Goal: Browse casually: Explore the website without a specific task or goal

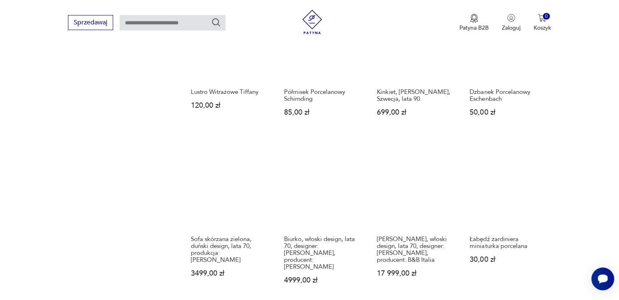
scroll to position [716, 0]
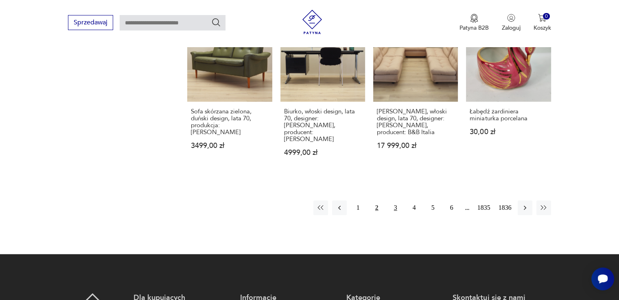
click at [397, 201] on button "3" at bounding box center [395, 208] width 15 height 15
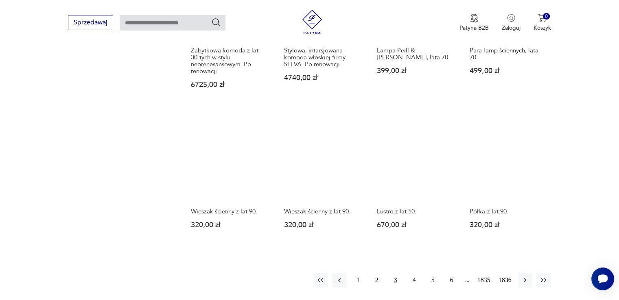
scroll to position [634, 0]
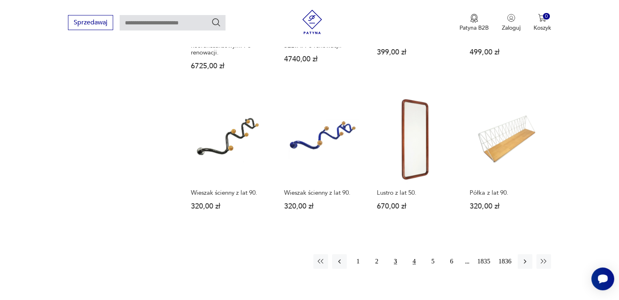
click at [414, 254] on button "4" at bounding box center [414, 261] width 15 height 15
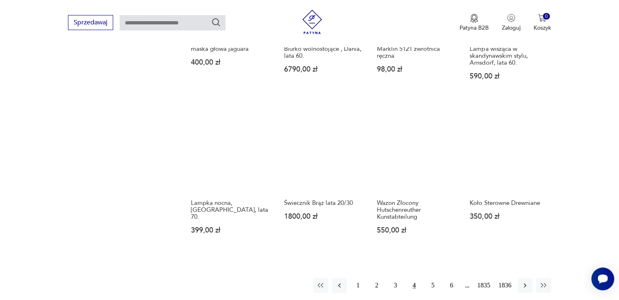
scroll to position [634, 0]
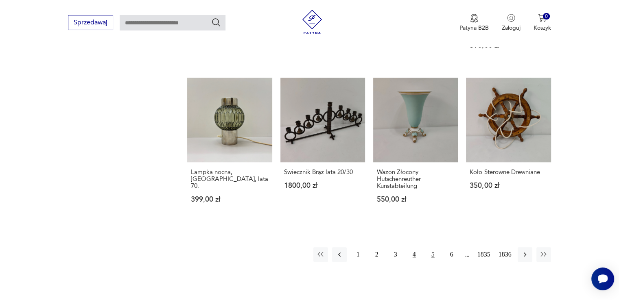
click at [433, 248] on button "5" at bounding box center [433, 255] width 15 height 15
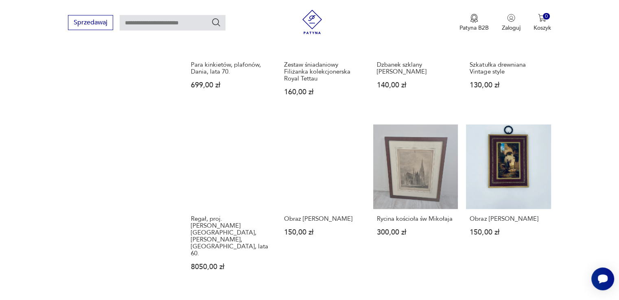
scroll to position [675, 0]
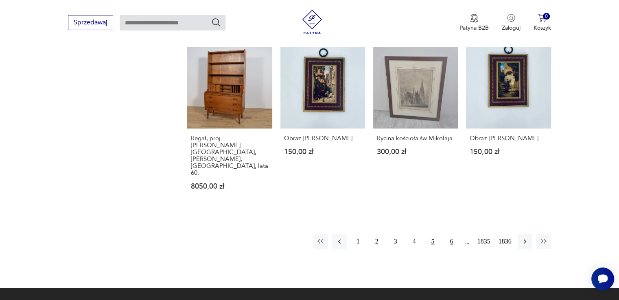
click at [451, 234] on button "6" at bounding box center [452, 241] width 15 height 15
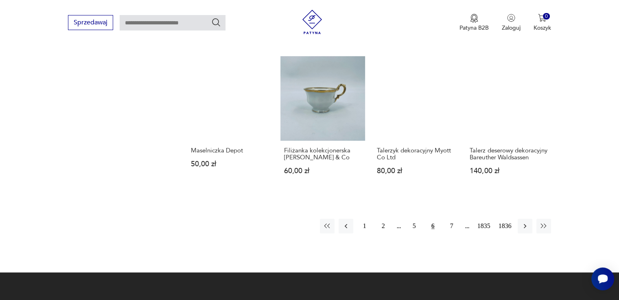
scroll to position [756, 0]
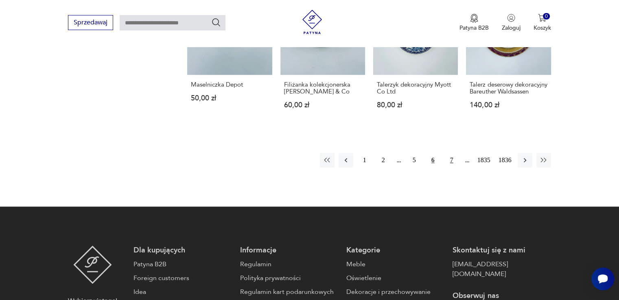
click at [453, 153] on button "7" at bounding box center [452, 160] width 15 height 15
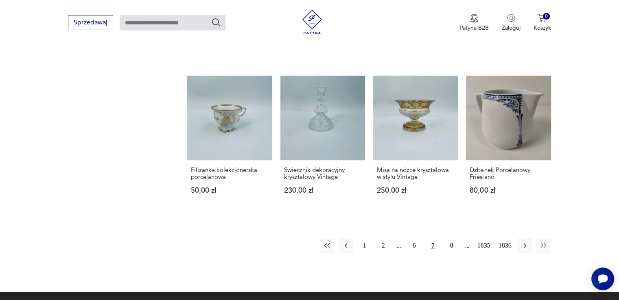
scroll to position [634, 0]
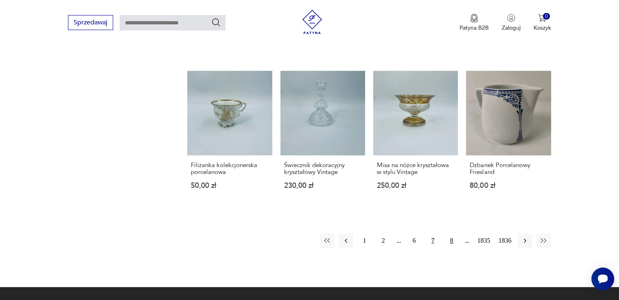
click at [451, 240] on button "8" at bounding box center [452, 241] width 15 height 15
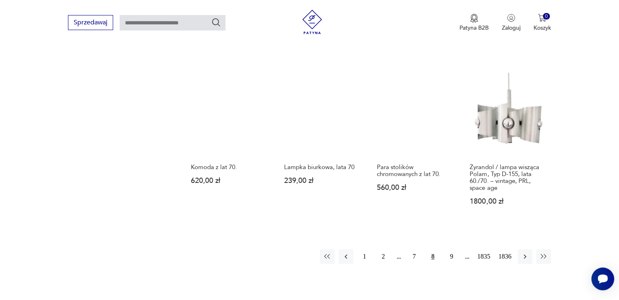
scroll to position [675, 0]
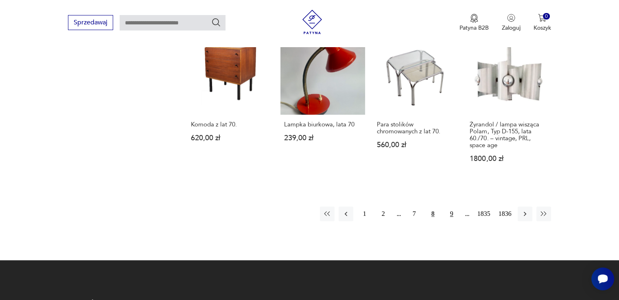
click at [451, 207] on button "9" at bounding box center [452, 214] width 15 height 15
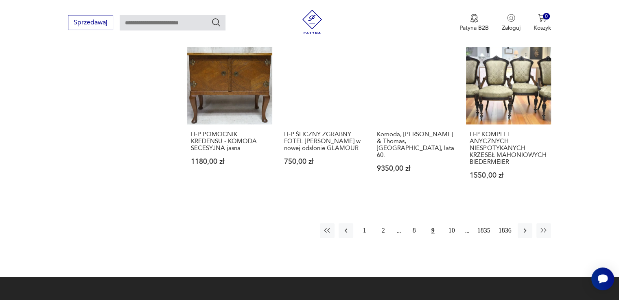
scroll to position [716, 0]
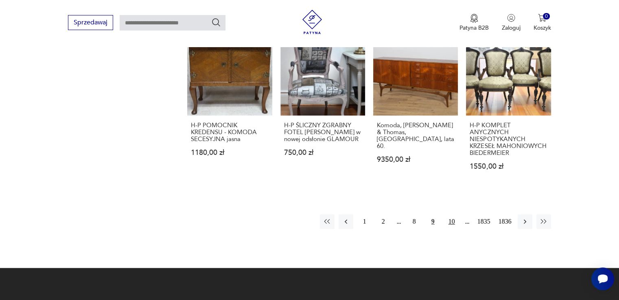
click at [454, 215] on button "10" at bounding box center [452, 222] width 15 height 15
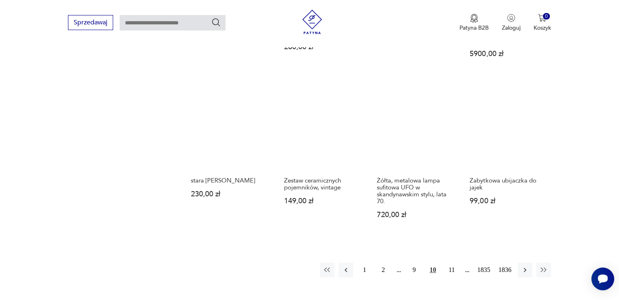
scroll to position [716, 0]
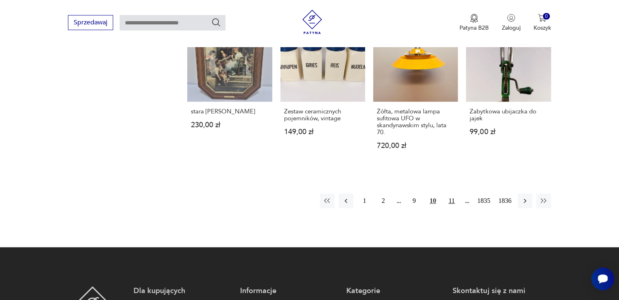
click at [449, 194] on button "11" at bounding box center [452, 201] width 15 height 15
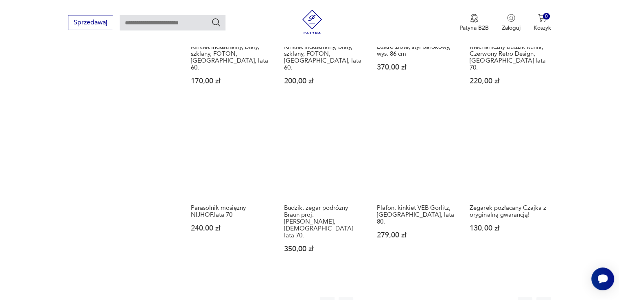
scroll to position [675, 0]
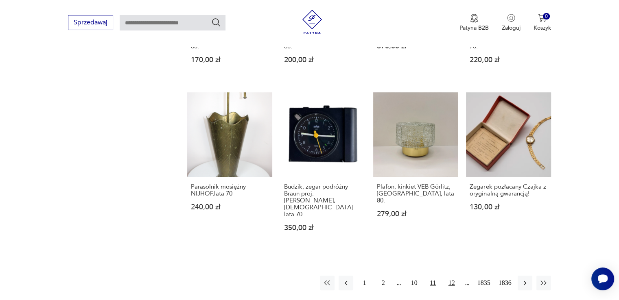
click at [451, 276] on button "12" at bounding box center [452, 283] width 15 height 15
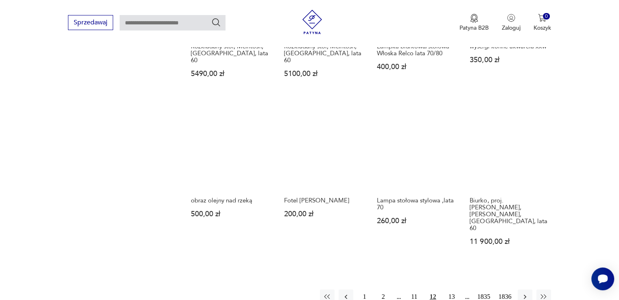
scroll to position [634, 0]
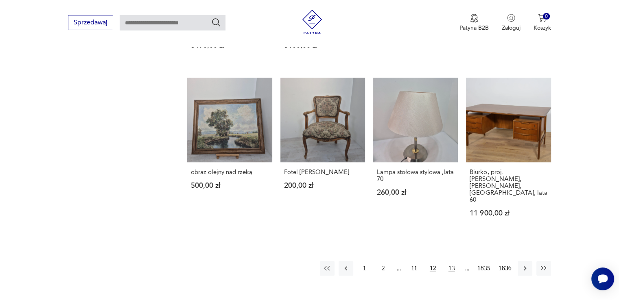
click at [451, 261] on button "13" at bounding box center [452, 268] width 15 height 15
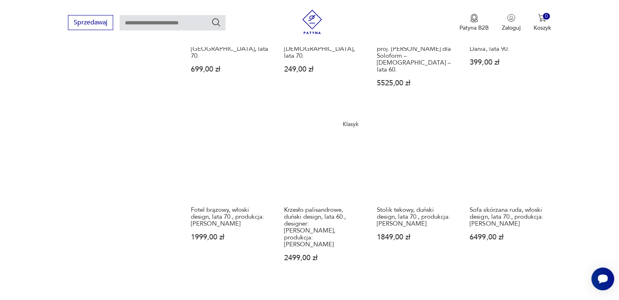
scroll to position [675, 0]
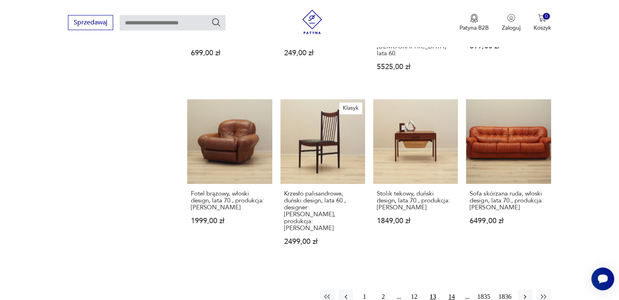
click at [451, 290] on button "14" at bounding box center [452, 297] width 15 height 15
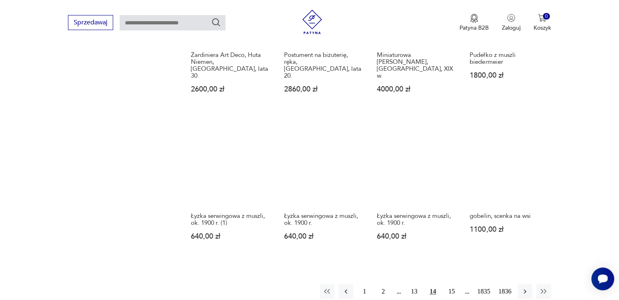
scroll to position [716, 0]
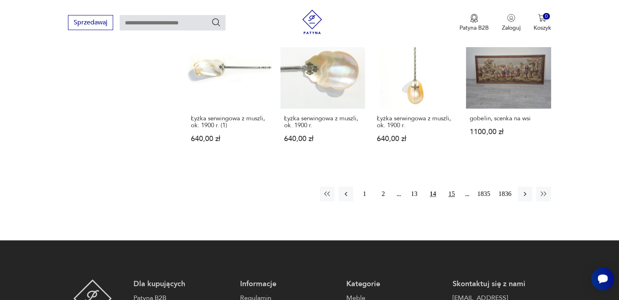
click at [451, 187] on button "15" at bounding box center [452, 194] width 15 height 15
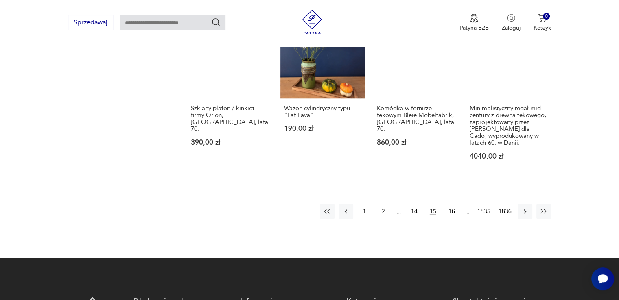
scroll to position [756, 0]
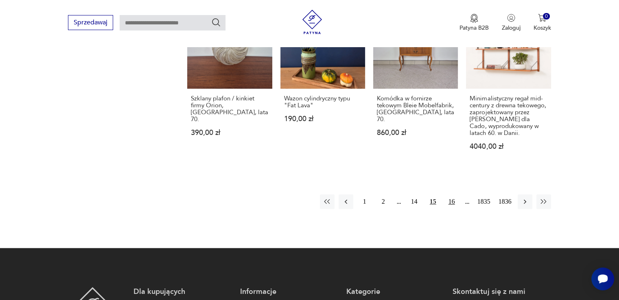
click at [453, 195] on button "16" at bounding box center [452, 202] width 15 height 15
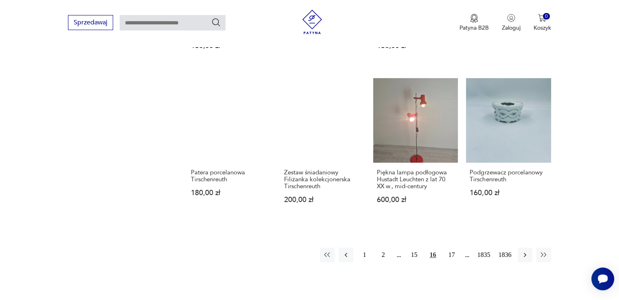
scroll to position [634, 0]
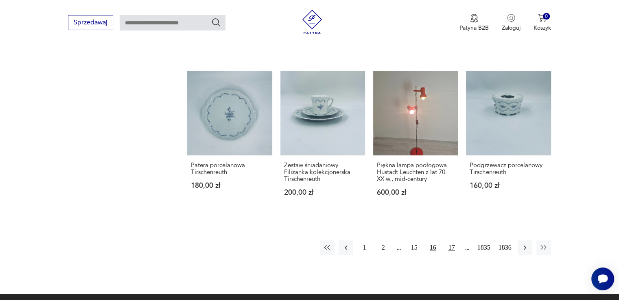
click at [452, 246] on button "17" at bounding box center [452, 248] width 15 height 15
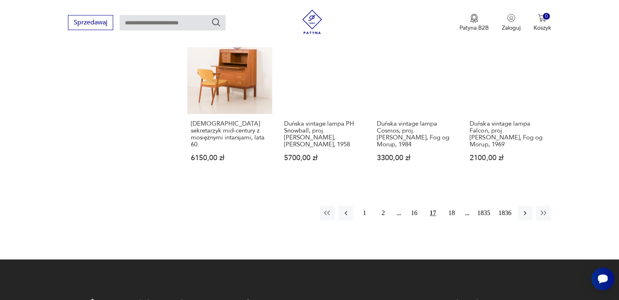
scroll to position [716, 0]
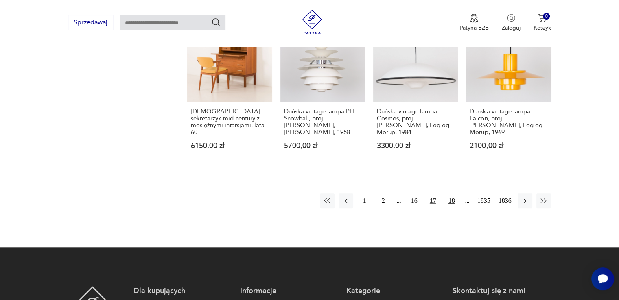
click at [453, 199] on button "18" at bounding box center [452, 201] width 15 height 15
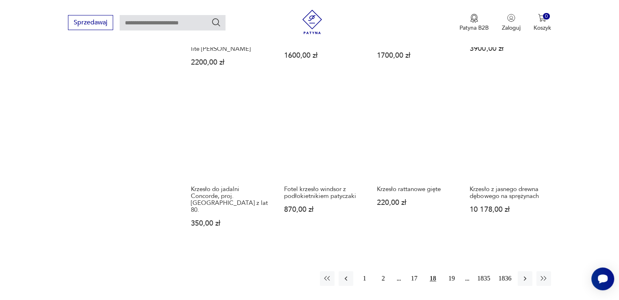
scroll to position [675, 0]
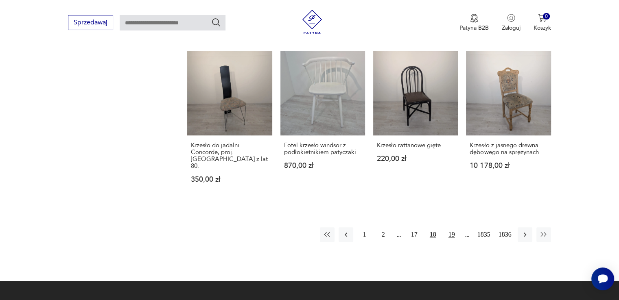
click at [452, 228] on button "19" at bounding box center [452, 235] width 15 height 15
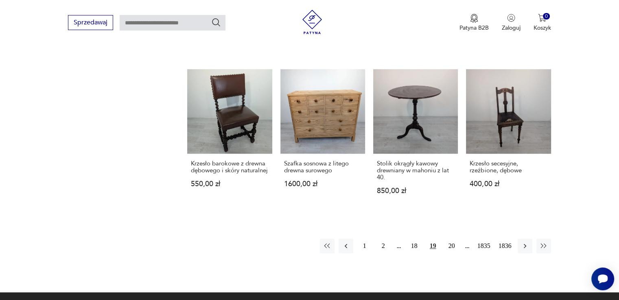
scroll to position [675, 0]
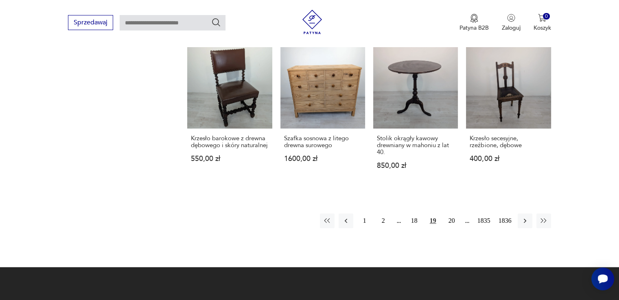
click at [450, 214] on button "20" at bounding box center [452, 221] width 15 height 15
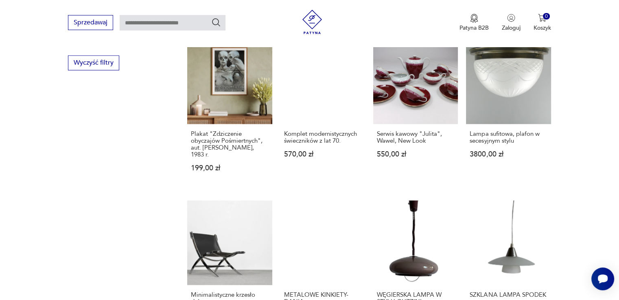
scroll to position [716, 0]
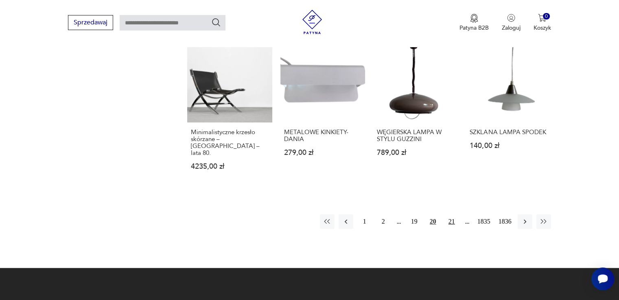
click at [452, 215] on button "21" at bounding box center [452, 222] width 15 height 15
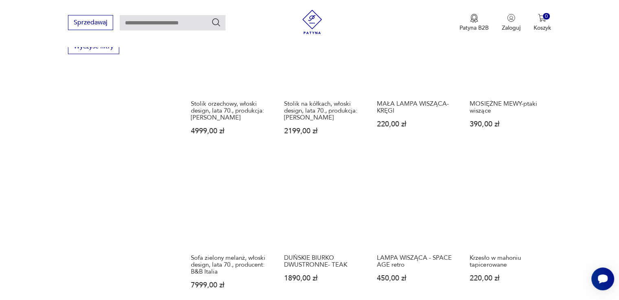
scroll to position [675, 0]
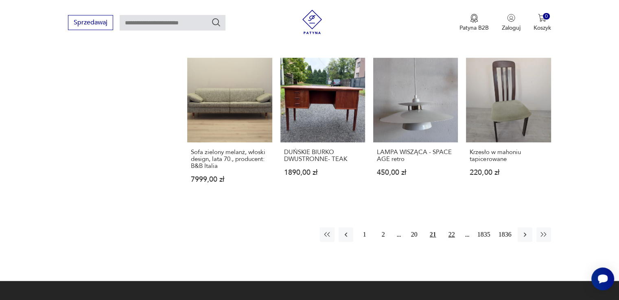
click at [450, 228] on button "22" at bounding box center [452, 235] width 15 height 15
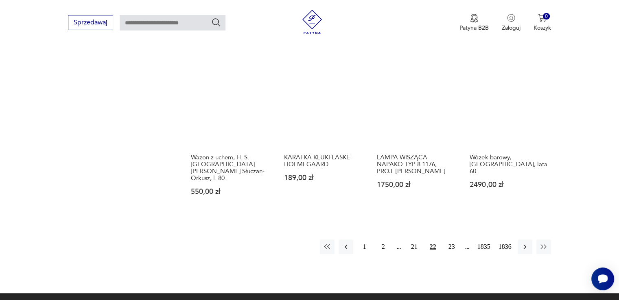
scroll to position [675, 0]
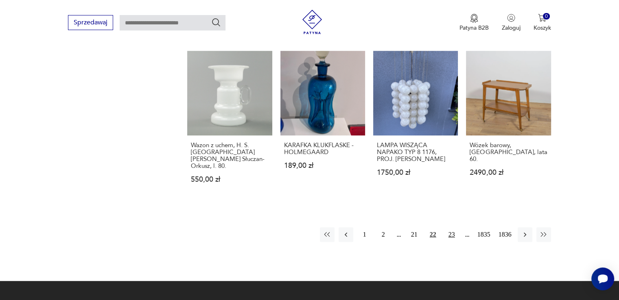
click at [451, 228] on button "23" at bounding box center [452, 235] width 15 height 15
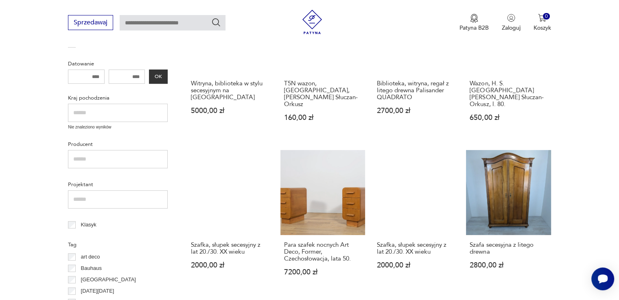
scroll to position [268, 0]
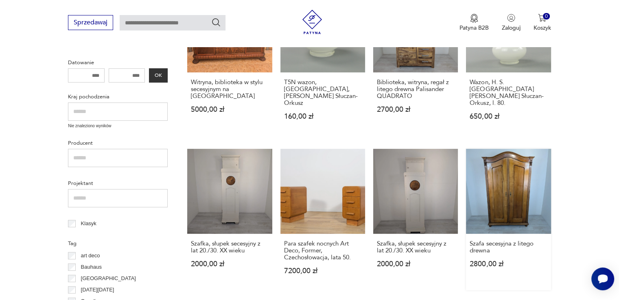
click at [518, 177] on link "Szafa secesyjna z litego drewna 2800,00 zł" at bounding box center [508, 219] width 85 height 141
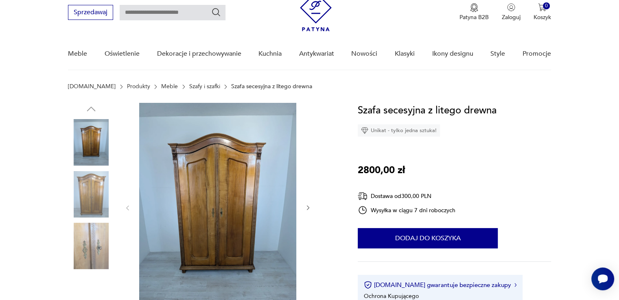
scroll to position [81, 0]
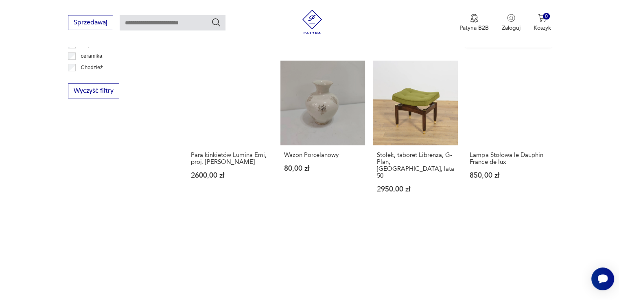
scroll to position [728, 0]
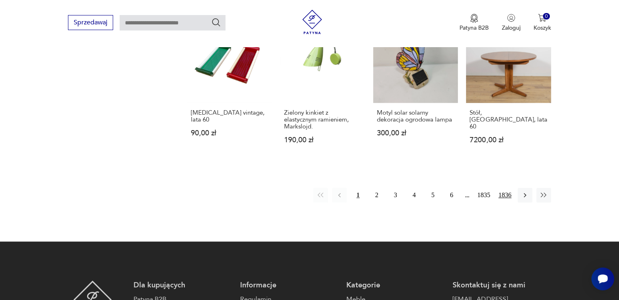
click at [506, 188] on button "1836" at bounding box center [505, 195] width 17 height 15
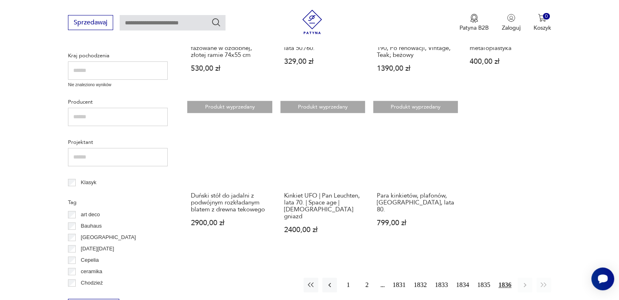
scroll to position [349, 0]
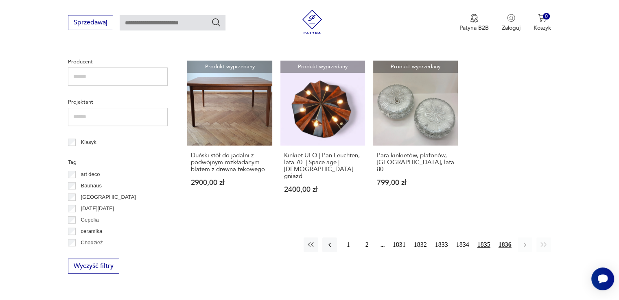
click at [482, 238] on button "1835" at bounding box center [483, 245] width 17 height 15
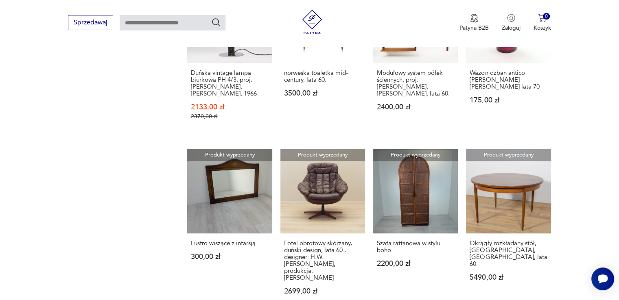
scroll to position [675, 0]
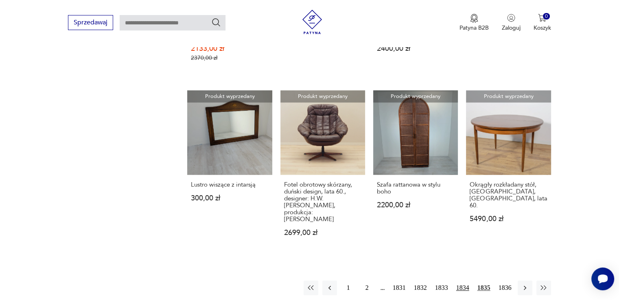
click at [460, 281] on button "1834" at bounding box center [462, 288] width 17 height 15
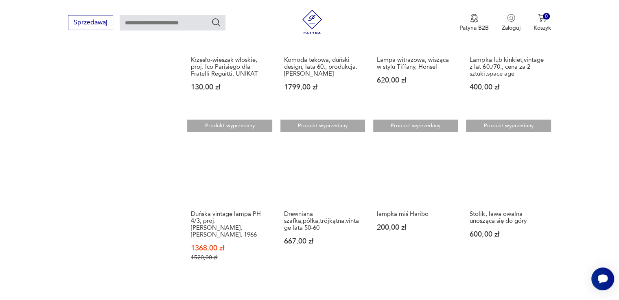
scroll to position [675, 0]
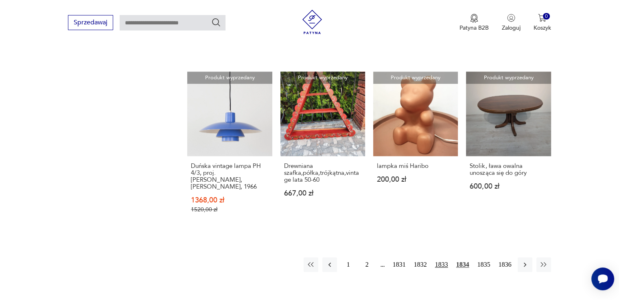
click at [443, 258] on button "1833" at bounding box center [441, 265] width 17 height 15
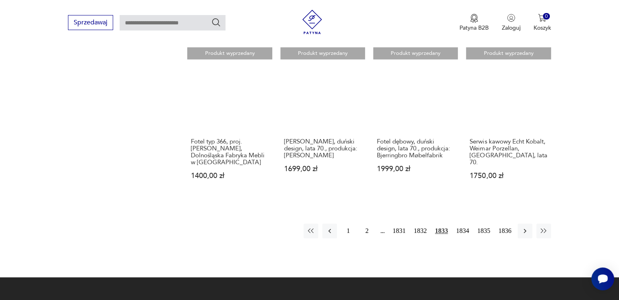
scroll to position [716, 0]
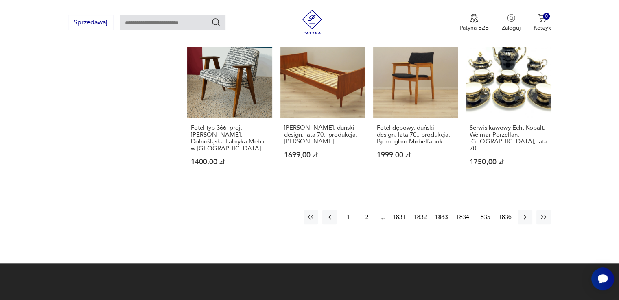
click at [423, 210] on button "1832" at bounding box center [420, 217] width 17 height 15
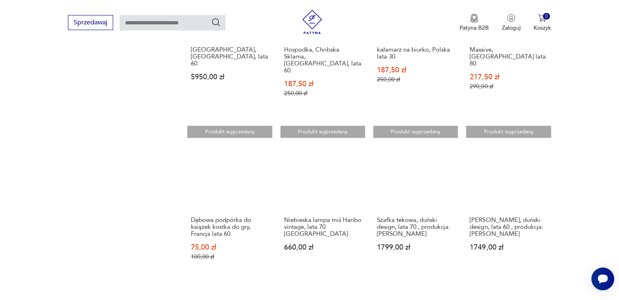
scroll to position [756, 0]
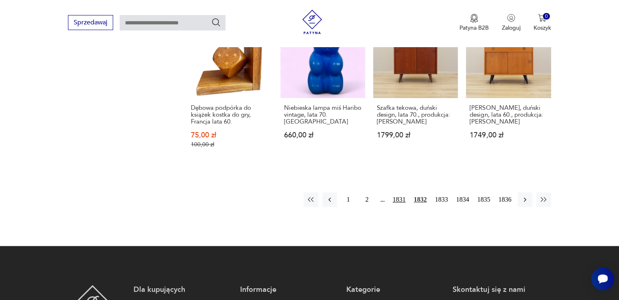
click at [397, 193] on button "1831" at bounding box center [399, 200] width 17 height 15
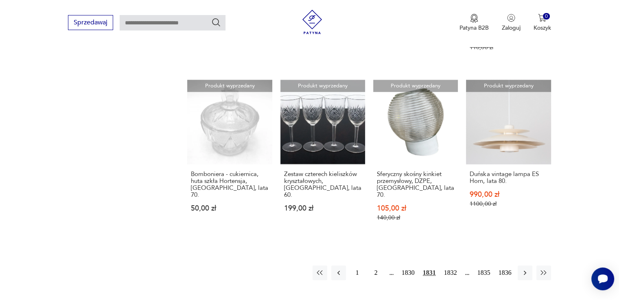
scroll to position [756, 0]
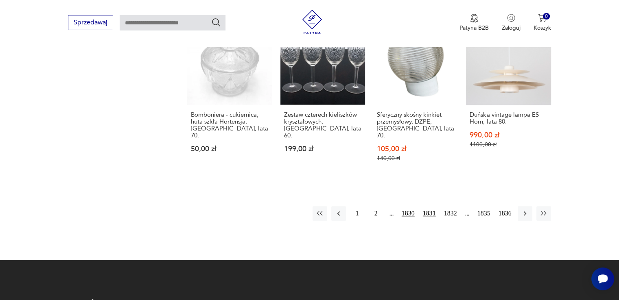
click at [409, 206] on button "1830" at bounding box center [408, 213] width 17 height 15
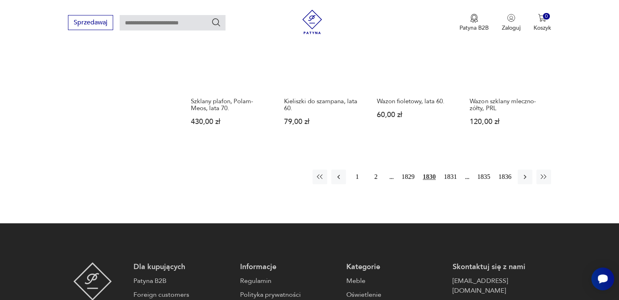
scroll to position [756, 0]
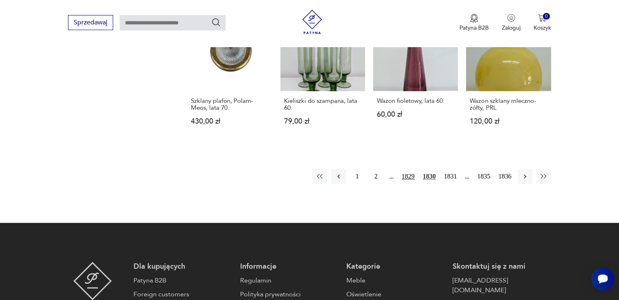
click at [409, 169] on button "1829" at bounding box center [408, 176] width 17 height 15
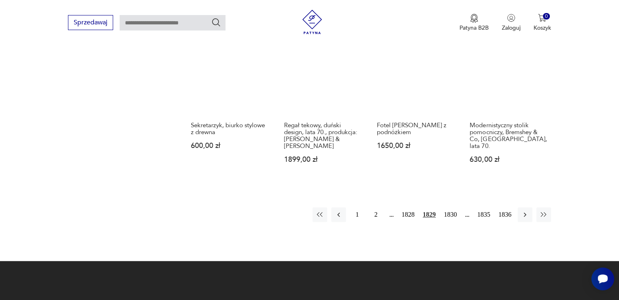
scroll to position [716, 0]
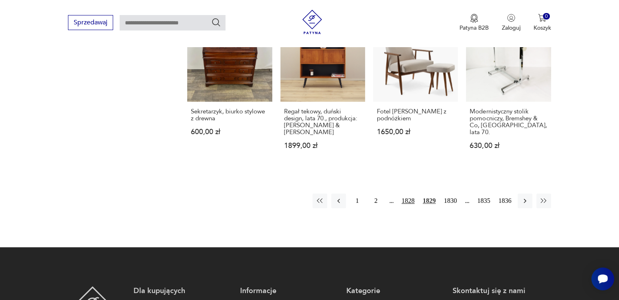
click at [410, 194] on button "1828" at bounding box center [408, 201] width 17 height 15
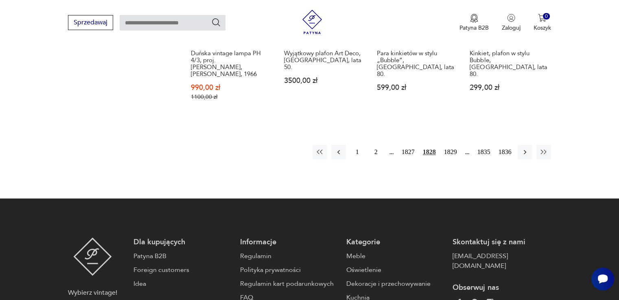
scroll to position [797, 0]
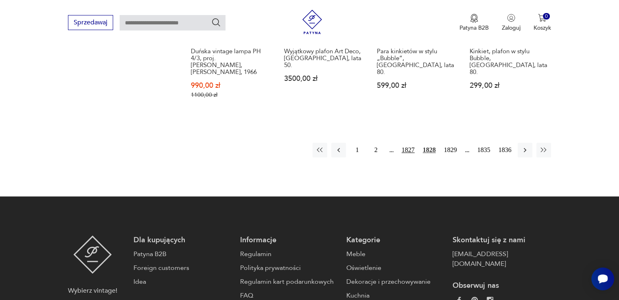
click at [406, 143] on button "1827" at bounding box center [408, 150] width 17 height 15
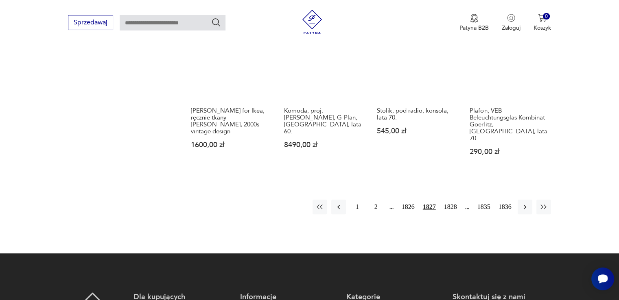
scroll to position [756, 0]
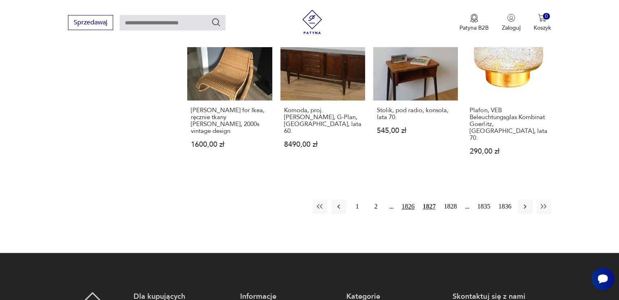
click at [407, 199] on button "1826" at bounding box center [408, 206] width 17 height 15
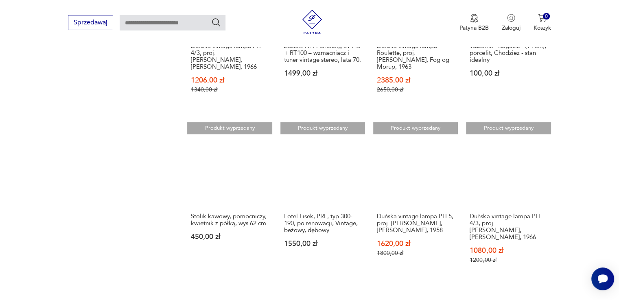
scroll to position [756, 0]
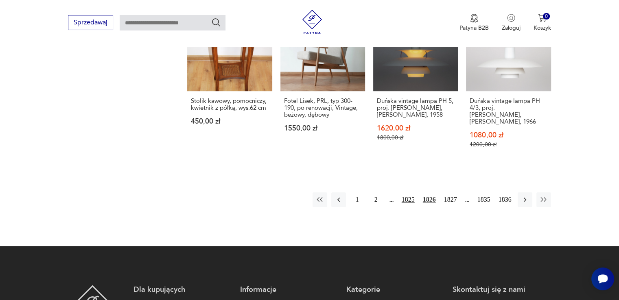
click at [409, 193] on button "1825" at bounding box center [408, 200] width 17 height 15
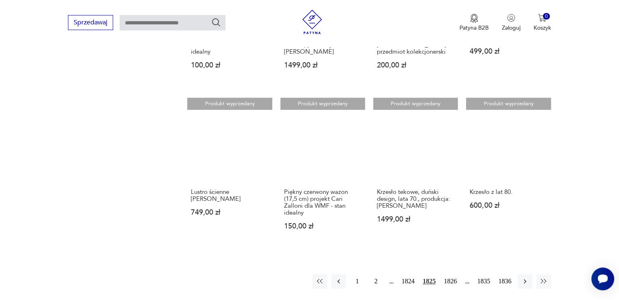
scroll to position [675, 0]
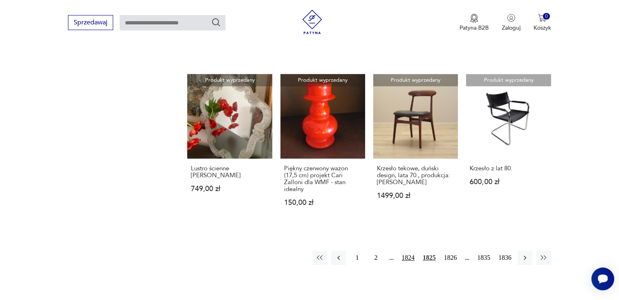
click at [409, 254] on button "1824" at bounding box center [408, 258] width 17 height 15
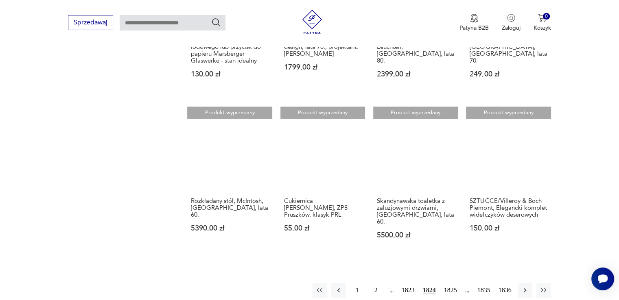
scroll to position [634, 0]
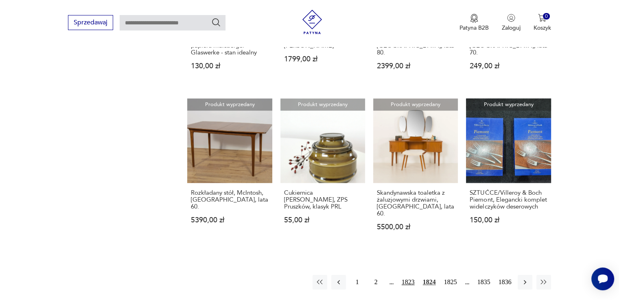
click at [407, 275] on button "1823" at bounding box center [408, 282] width 17 height 15
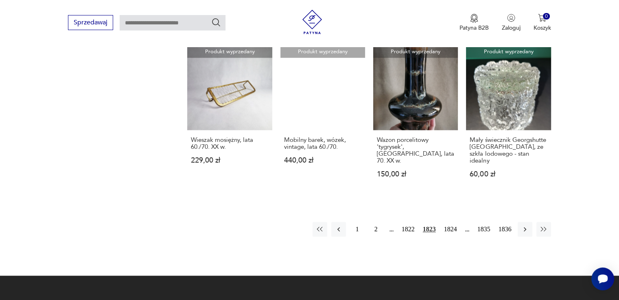
scroll to position [716, 0]
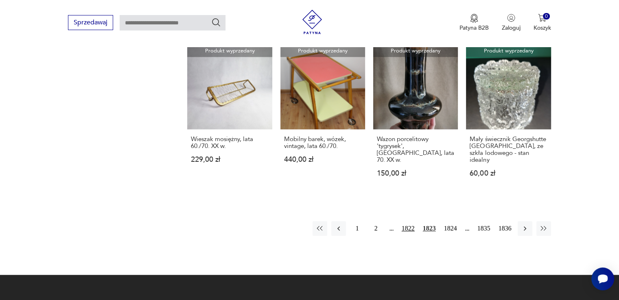
click at [406, 221] on button "1822" at bounding box center [408, 228] width 17 height 15
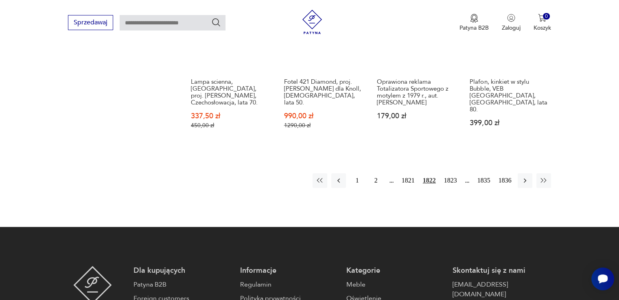
scroll to position [756, 0]
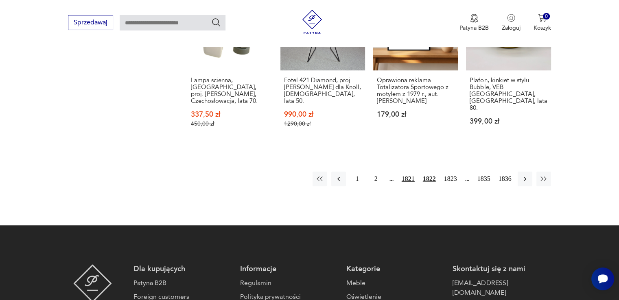
click at [406, 172] on button "1821" at bounding box center [408, 179] width 17 height 15
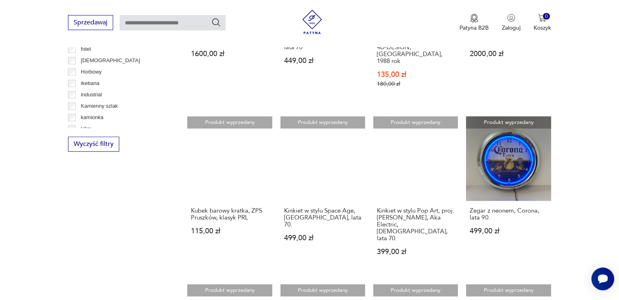
scroll to position [634, 0]
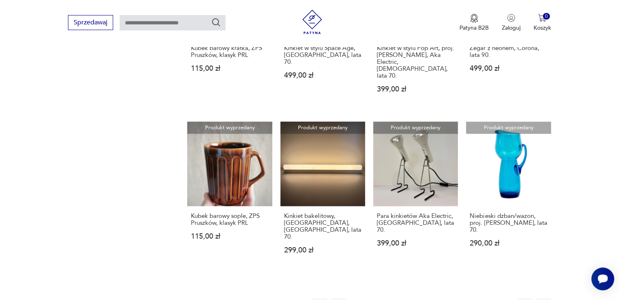
click at [410, 298] on button "1820" at bounding box center [408, 305] width 17 height 15
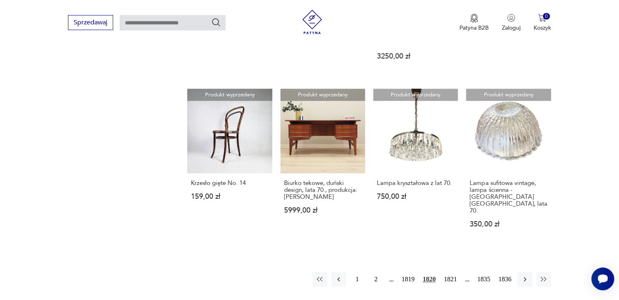
scroll to position [716, 0]
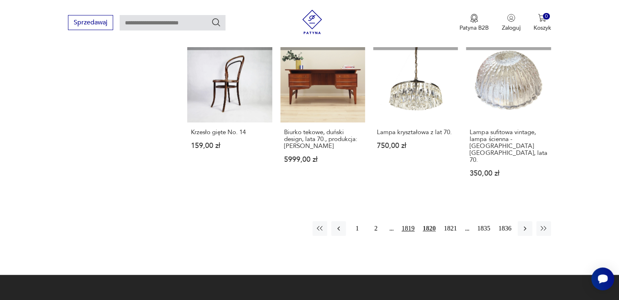
click at [403, 221] on button "1819" at bounding box center [408, 228] width 17 height 15
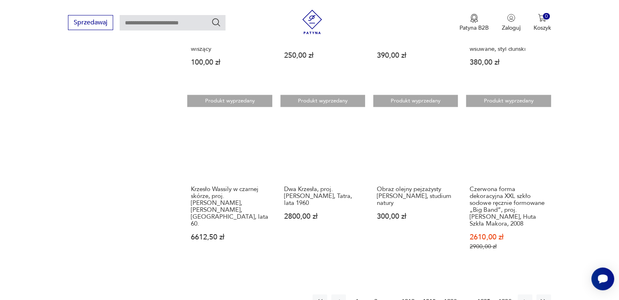
scroll to position [675, 0]
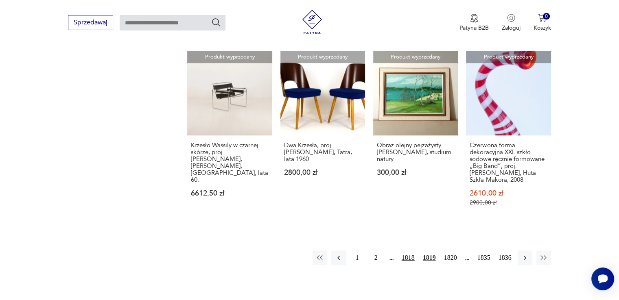
click at [408, 251] on button "1818" at bounding box center [408, 258] width 17 height 15
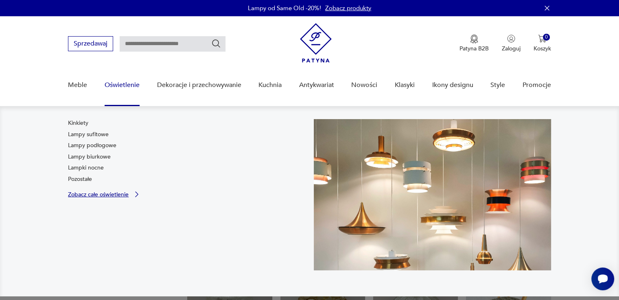
click at [111, 194] on p "Zobacz całe oświetlenie" at bounding box center [98, 194] width 61 height 5
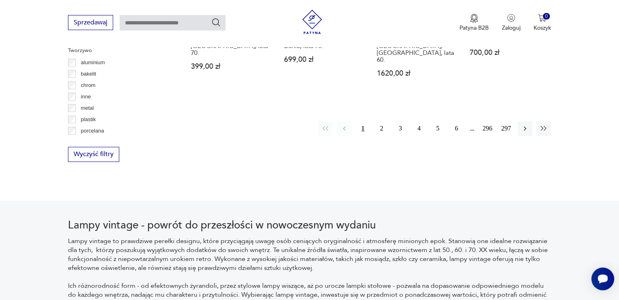
scroll to position [854, 0]
click at [385, 121] on button "2" at bounding box center [382, 128] width 15 height 15
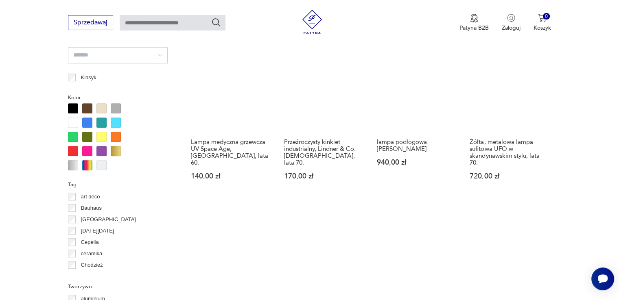
scroll to position [761, 0]
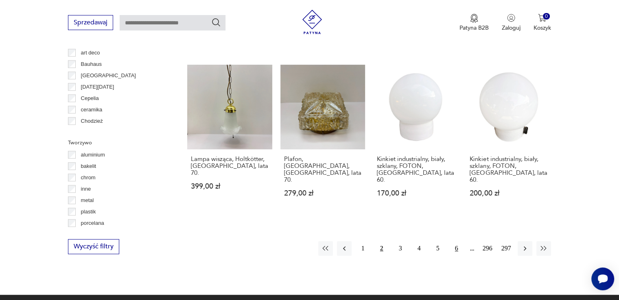
click at [456, 241] on button "6" at bounding box center [456, 248] width 15 height 15
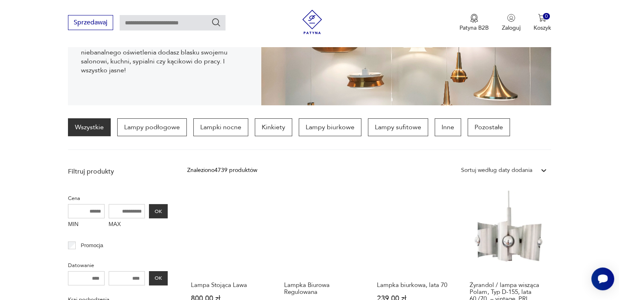
scroll to position [151, 0]
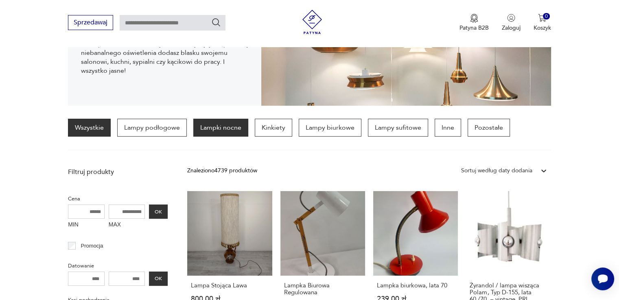
click at [213, 126] on p "Lampki nocne" at bounding box center [220, 128] width 55 height 18
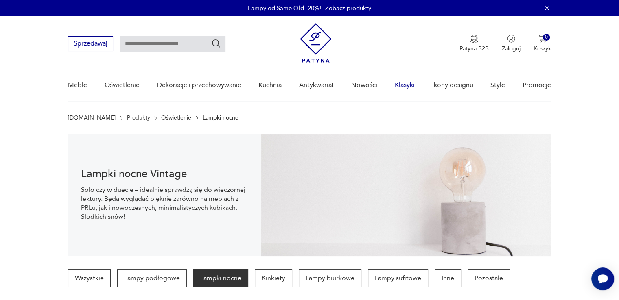
click at [405, 86] on link "Klasyki" at bounding box center [405, 85] width 20 height 31
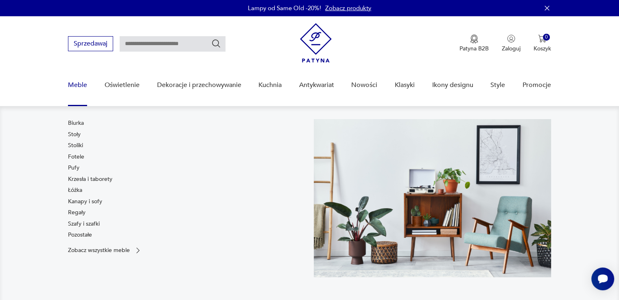
click at [75, 85] on link "Meble" at bounding box center [77, 85] width 19 height 31
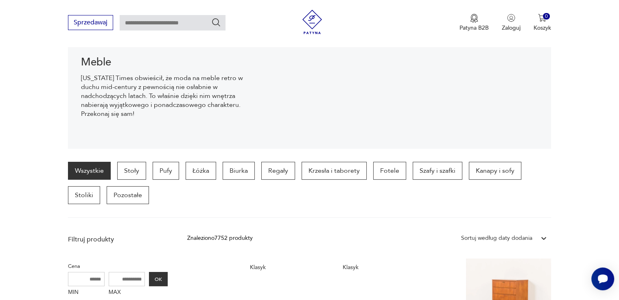
scroll to position [121, 0]
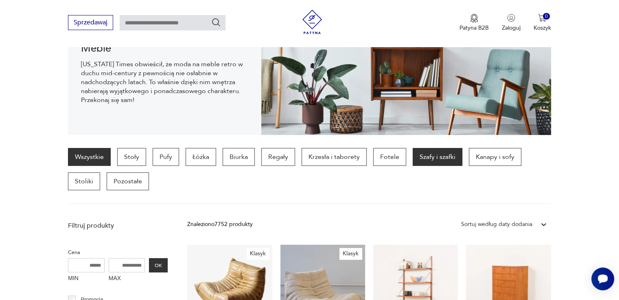
click at [424, 155] on p "Szafy i szafki" at bounding box center [438, 157] width 50 height 18
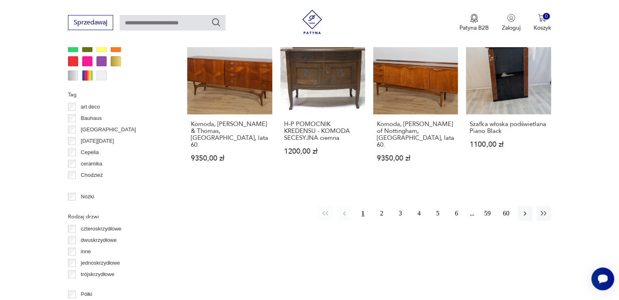
scroll to position [826, 0]
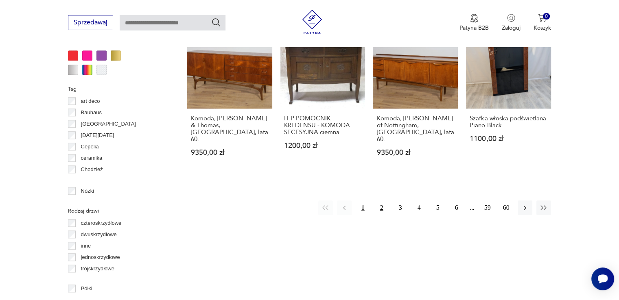
click at [380, 201] on button "2" at bounding box center [382, 208] width 15 height 15
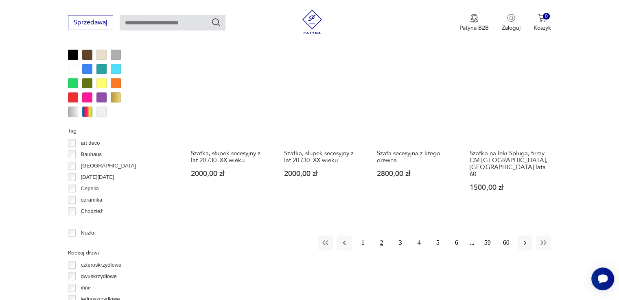
scroll to position [867, 0]
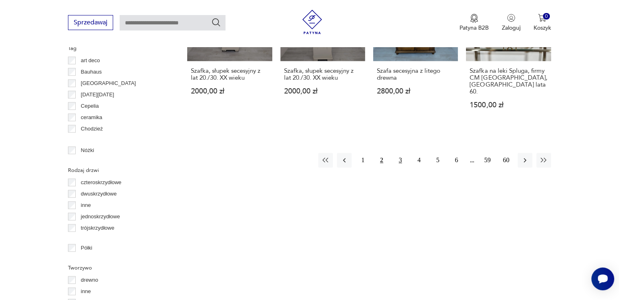
click at [401, 153] on button "3" at bounding box center [400, 160] width 15 height 15
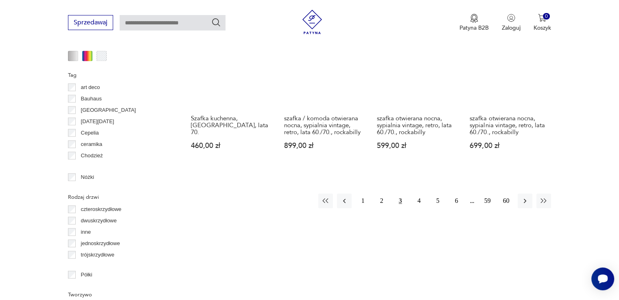
scroll to position [908, 0]
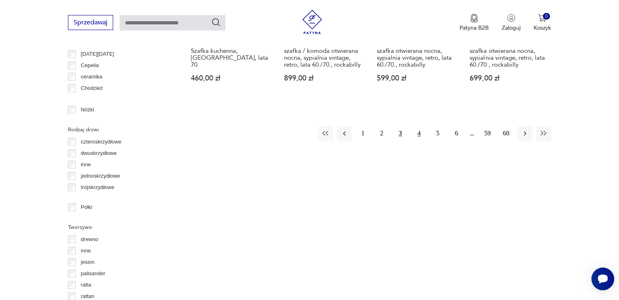
click at [421, 126] on button "4" at bounding box center [419, 133] width 15 height 15
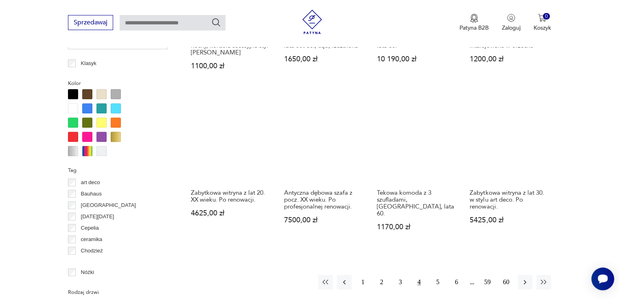
scroll to position [826, 0]
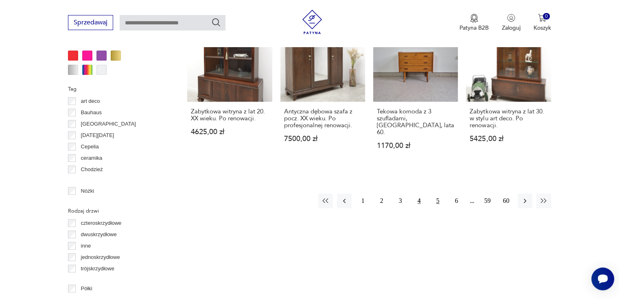
click at [438, 195] on button "5" at bounding box center [438, 201] width 15 height 15
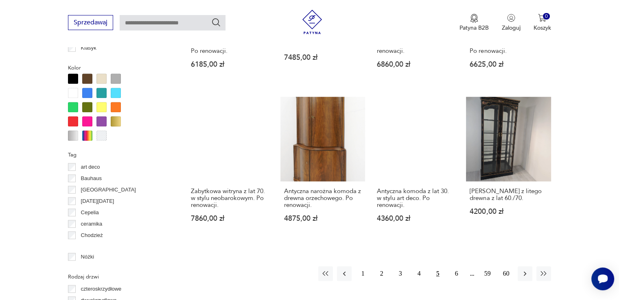
scroll to position [908, 0]
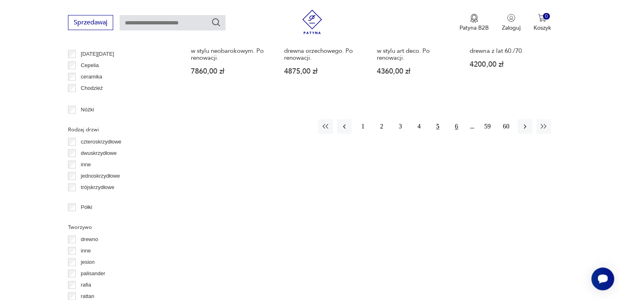
click at [458, 119] on button "6" at bounding box center [456, 126] width 15 height 15
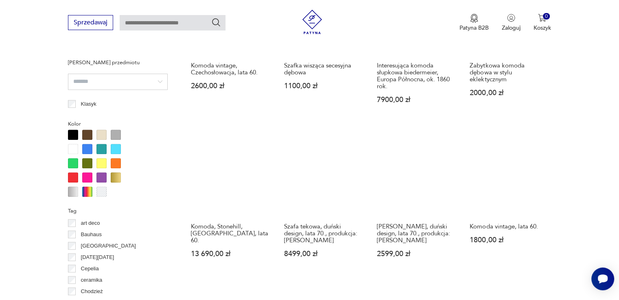
scroll to position [867, 0]
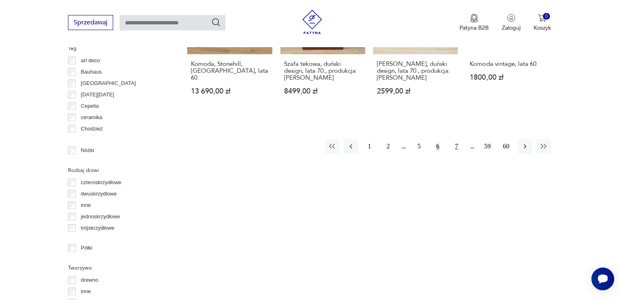
click at [456, 145] on button "7" at bounding box center [456, 146] width 15 height 15
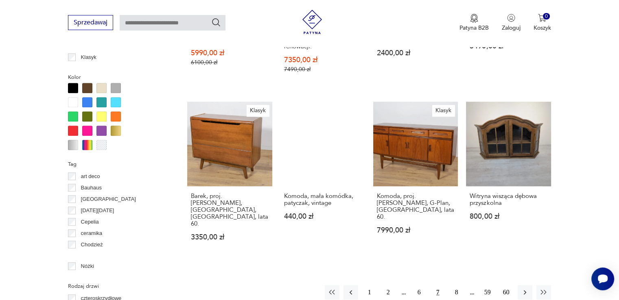
scroll to position [786, 0]
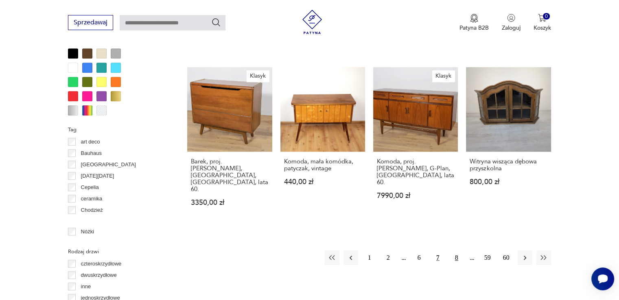
click at [456, 251] on button "8" at bounding box center [456, 258] width 15 height 15
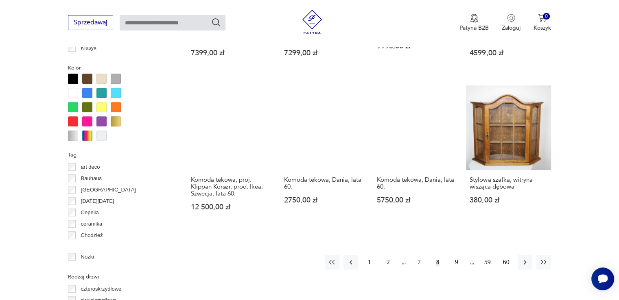
scroll to position [867, 0]
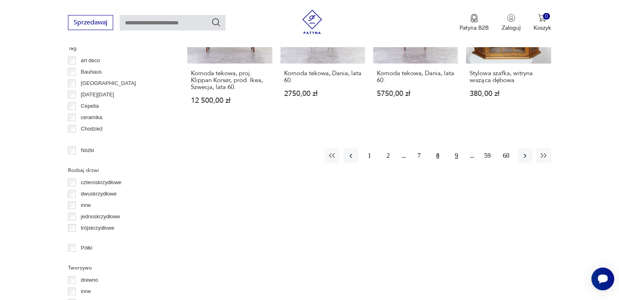
click at [457, 149] on button "9" at bounding box center [456, 156] width 15 height 15
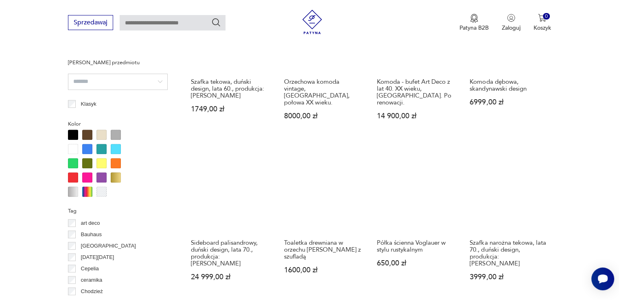
scroll to position [867, 0]
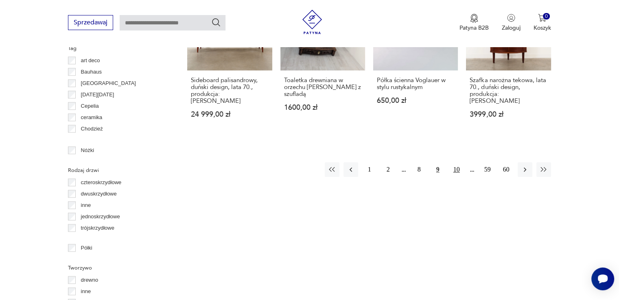
click at [456, 162] on button "10" at bounding box center [456, 169] width 15 height 15
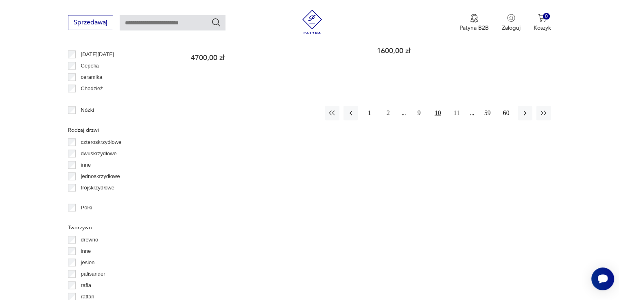
scroll to position [908, 0]
click at [458, 113] on button "11" at bounding box center [456, 112] width 15 height 15
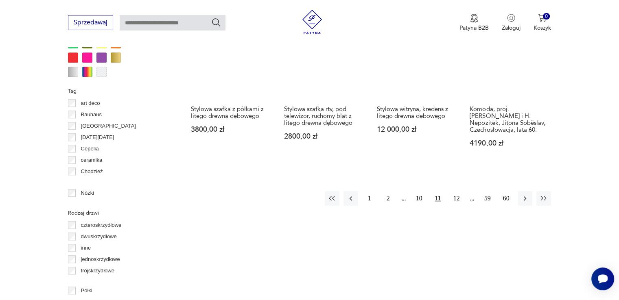
scroll to position [867, 0]
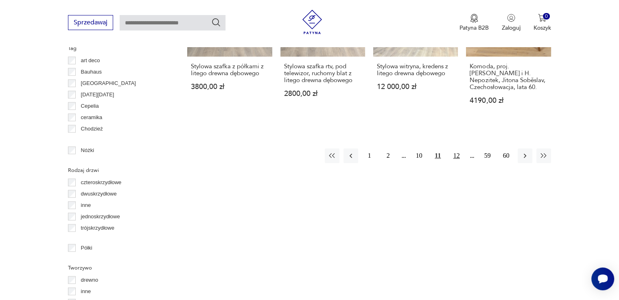
click at [456, 149] on button "12" at bounding box center [456, 156] width 15 height 15
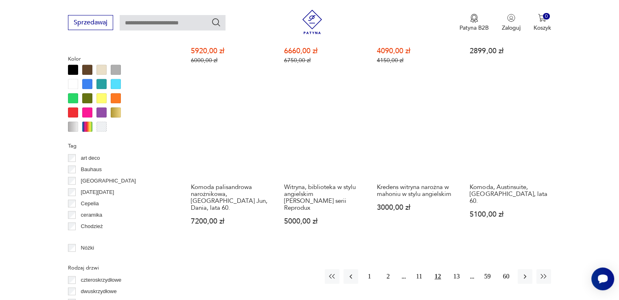
scroll to position [867, 0]
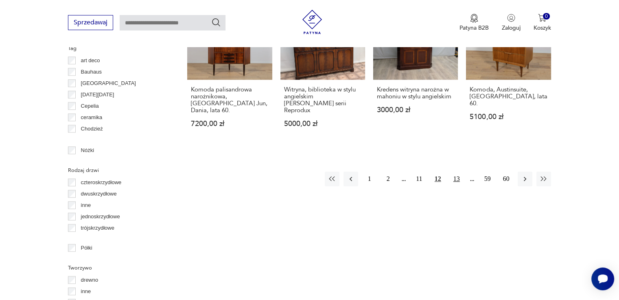
click at [455, 173] on button "13" at bounding box center [456, 179] width 15 height 15
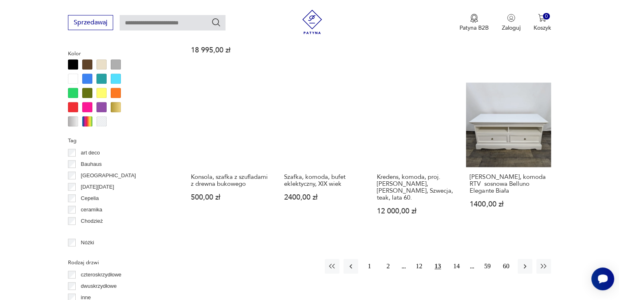
scroll to position [786, 0]
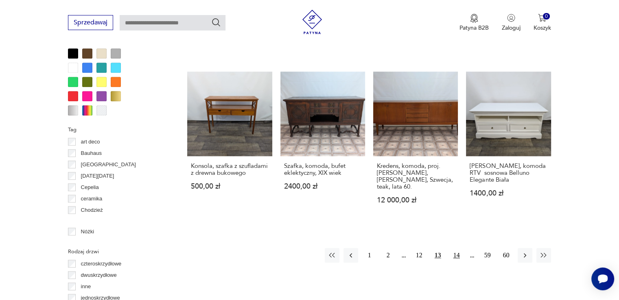
click at [455, 248] on button "14" at bounding box center [456, 255] width 15 height 15
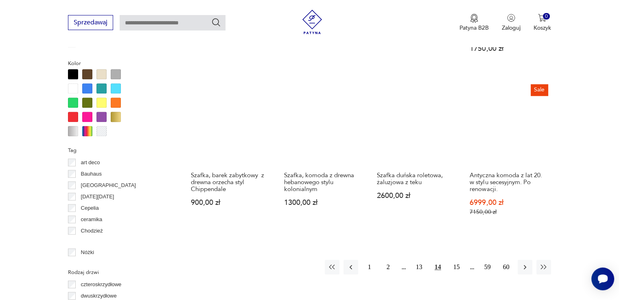
scroll to position [786, 0]
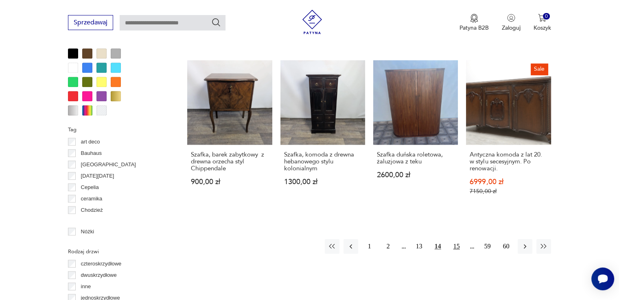
click at [455, 247] on button "15" at bounding box center [456, 246] width 15 height 15
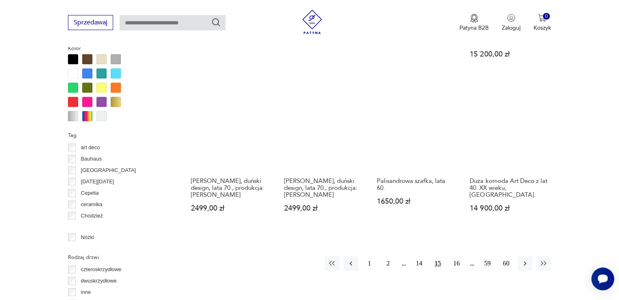
scroll to position [867, 0]
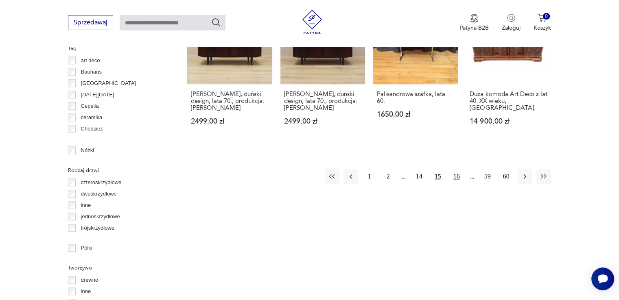
click at [458, 169] on button "16" at bounding box center [456, 176] width 15 height 15
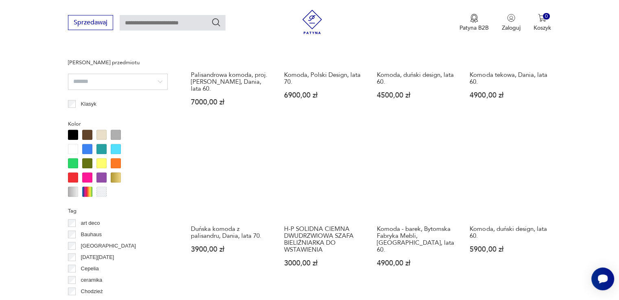
scroll to position [786, 0]
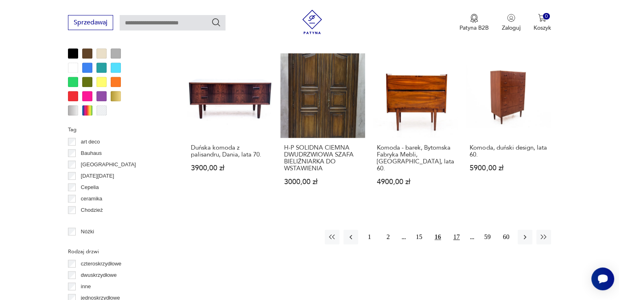
click at [454, 236] on button "17" at bounding box center [456, 237] width 15 height 15
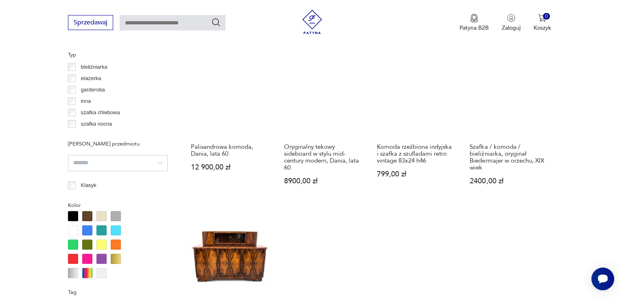
scroll to position [786, 0]
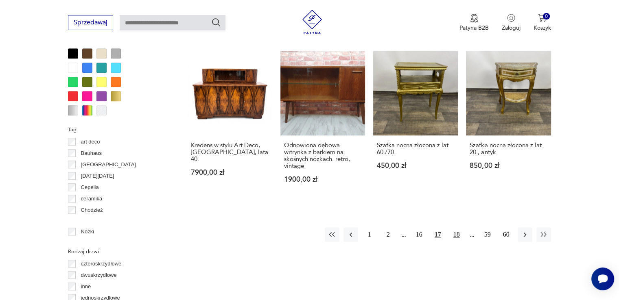
click at [456, 228] on button "18" at bounding box center [456, 235] width 15 height 15
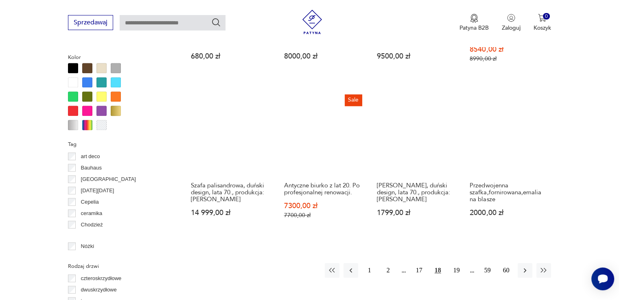
scroll to position [867, 0]
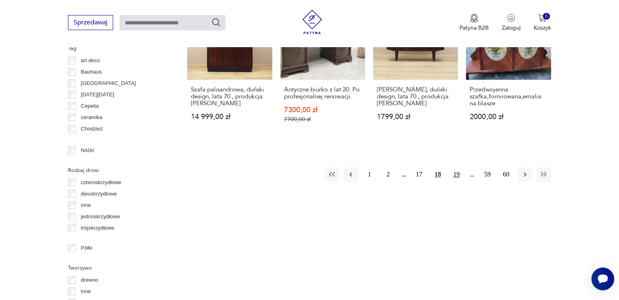
click at [459, 167] on button "19" at bounding box center [456, 174] width 15 height 15
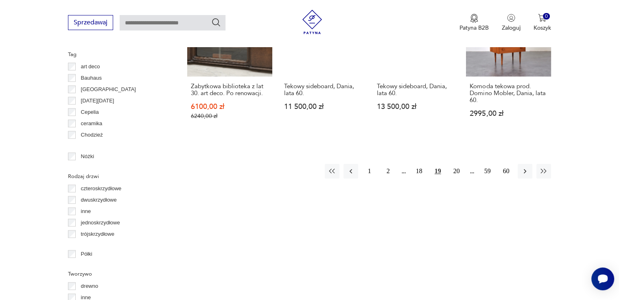
scroll to position [867, 0]
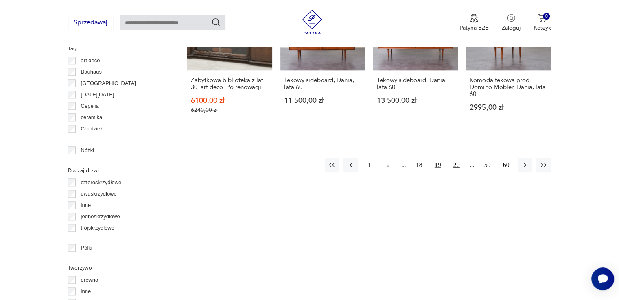
click at [456, 158] on button "20" at bounding box center [456, 165] width 15 height 15
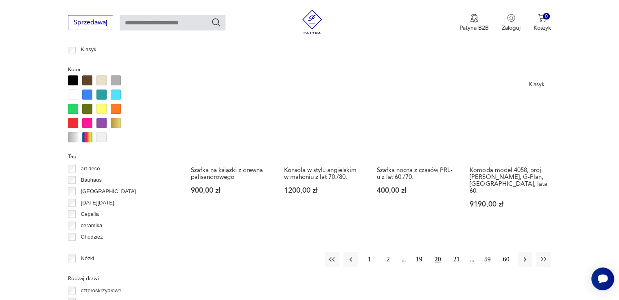
scroll to position [786, 0]
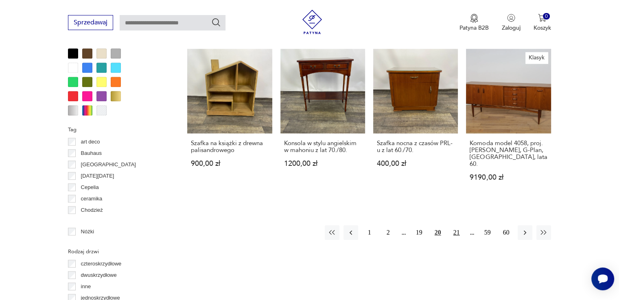
click at [457, 226] on button "21" at bounding box center [456, 233] width 15 height 15
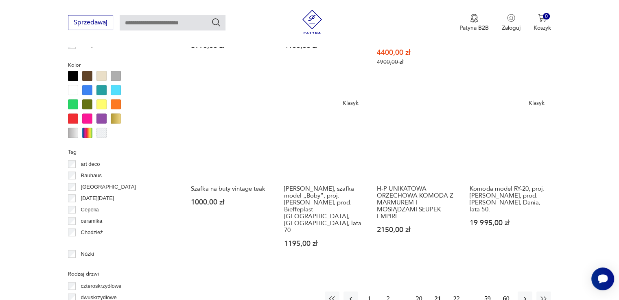
scroll to position [826, 0]
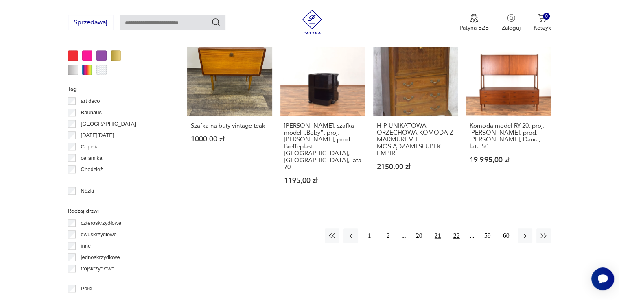
click at [456, 229] on button "22" at bounding box center [456, 236] width 15 height 15
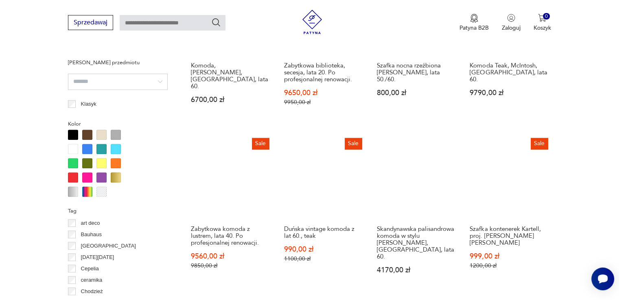
scroll to position [867, 0]
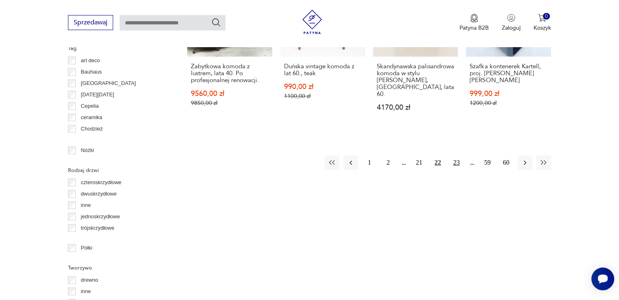
click at [455, 156] on button "23" at bounding box center [456, 163] width 15 height 15
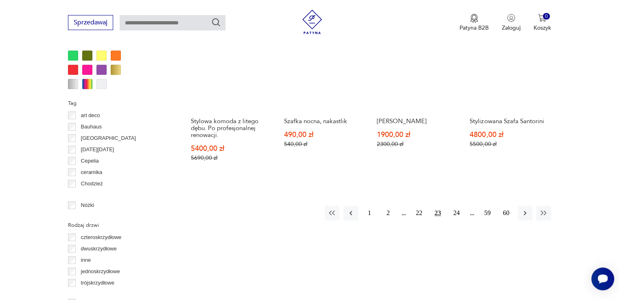
scroll to position [826, 0]
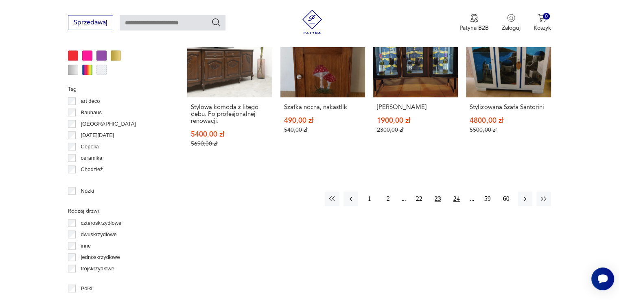
click at [455, 198] on button "24" at bounding box center [456, 199] width 15 height 15
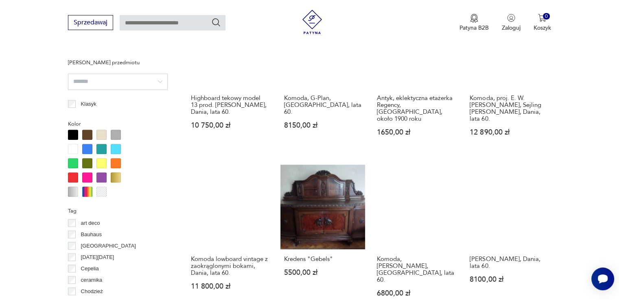
scroll to position [826, 0]
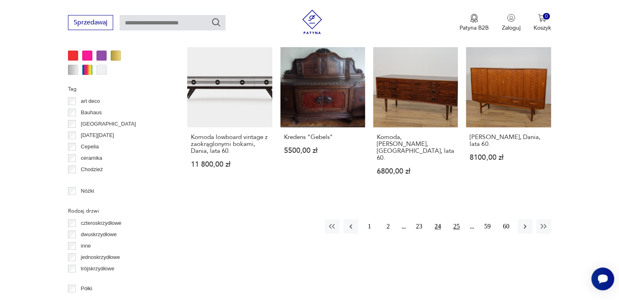
click at [459, 219] on button "25" at bounding box center [456, 226] width 15 height 15
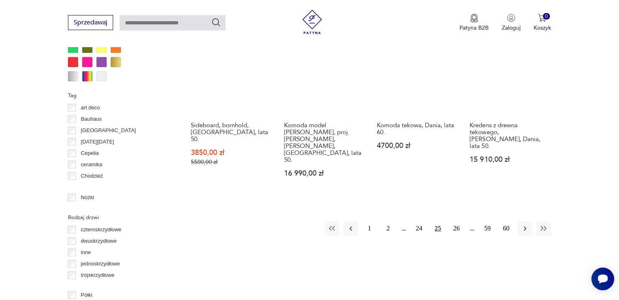
scroll to position [826, 0]
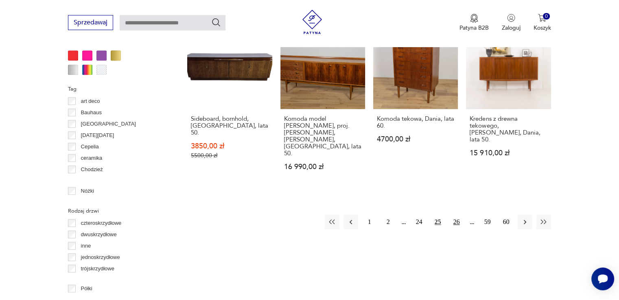
click at [457, 215] on button "26" at bounding box center [456, 222] width 15 height 15
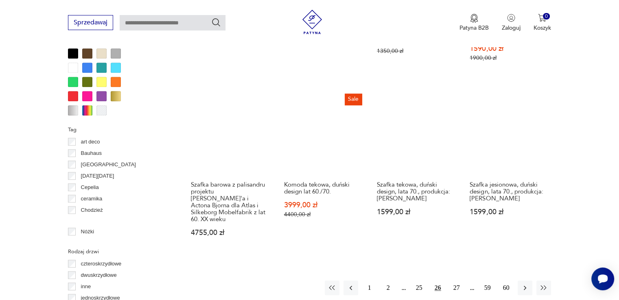
scroll to position [867, 0]
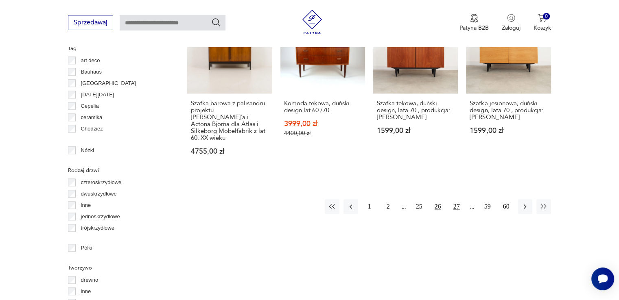
click at [454, 199] on button "27" at bounding box center [456, 206] width 15 height 15
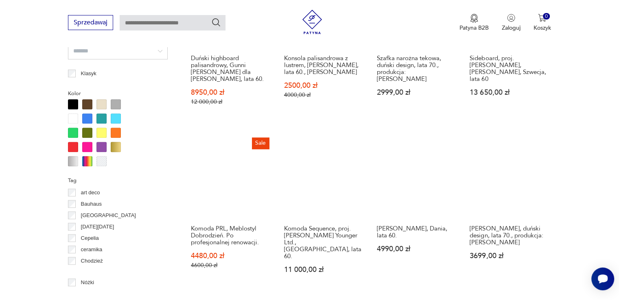
scroll to position [786, 0]
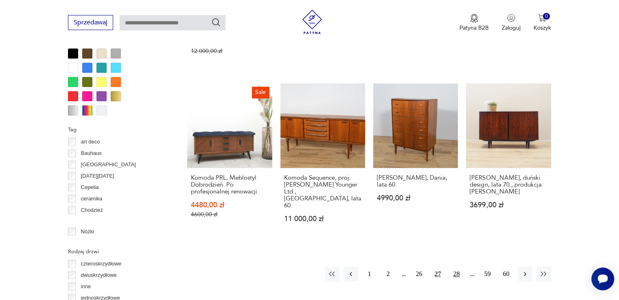
click at [457, 267] on button "28" at bounding box center [456, 274] width 15 height 15
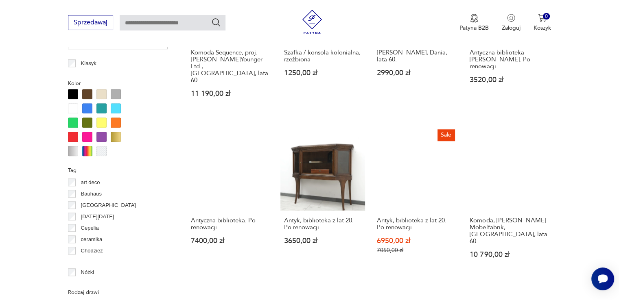
scroll to position [786, 0]
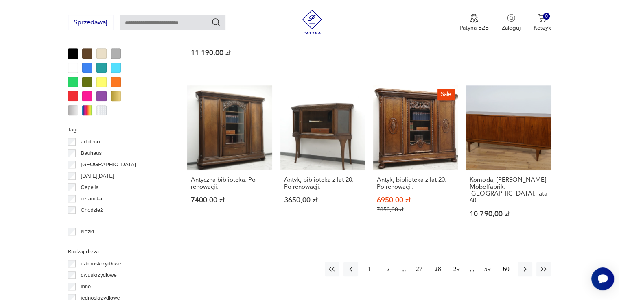
click at [456, 262] on button "29" at bounding box center [456, 269] width 15 height 15
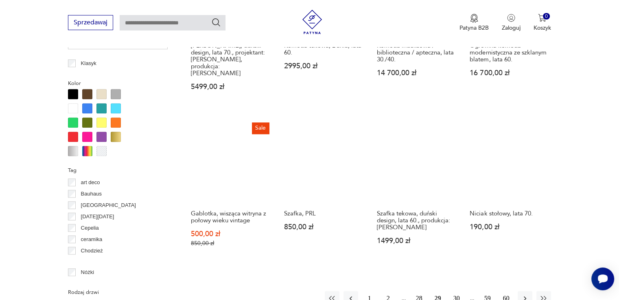
scroll to position [908, 0]
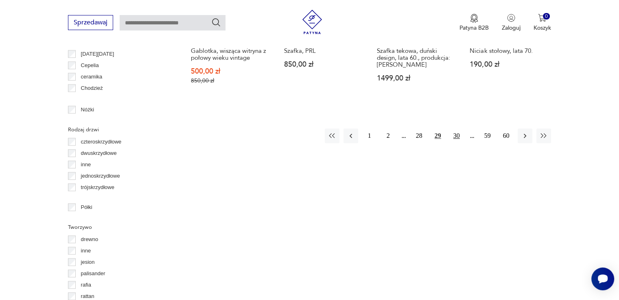
click at [459, 129] on button "30" at bounding box center [456, 136] width 15 height 15
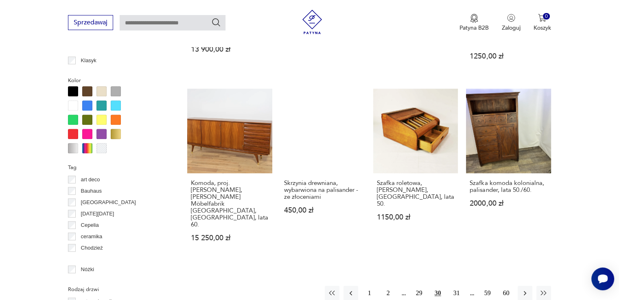
scroll to position [826, 0]
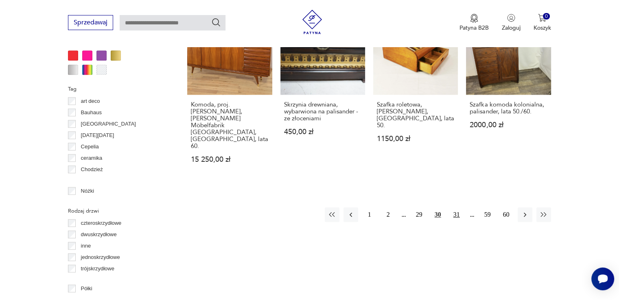
click at [457, 208] on button "31" at bounding box center [456, 215] width 15 height 15
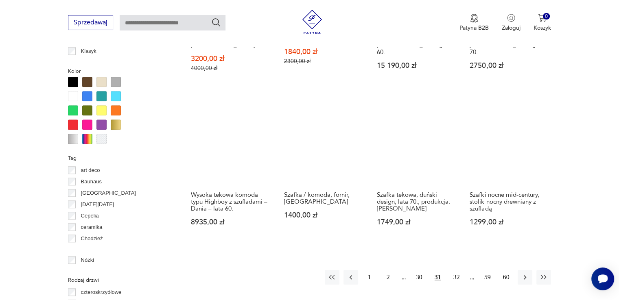
scroll to position [826, 0]
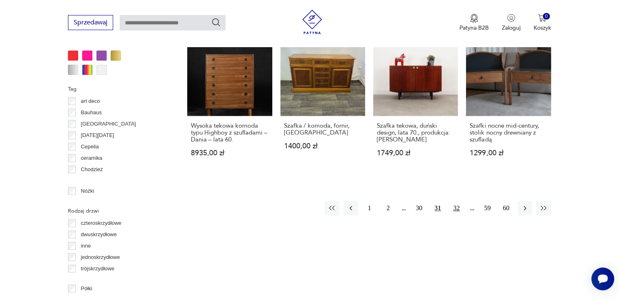
click at [458, 201] on button "32" at bounding box center [456, 208] width 15 height 15
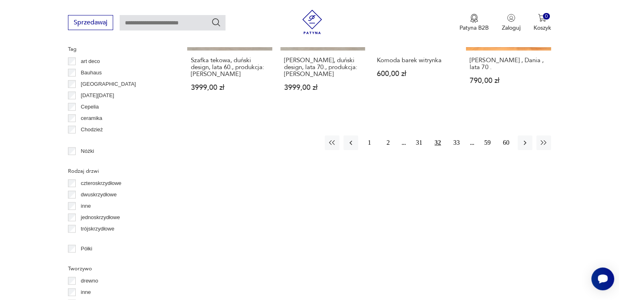
scroll to position [867, 0]
click at [457, 140] on button "33" at bounding box center [456, 142] width 15 height 15
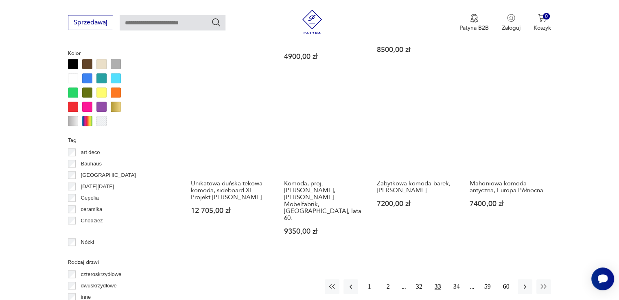
scroll to position [826, 0]
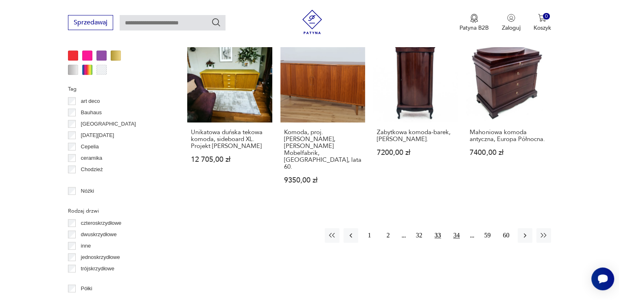
click at [455, 228] on button "34" at bounding box center [456, 235] width 15 height 15
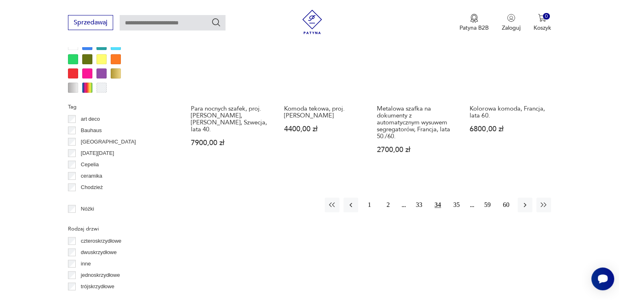
scroll to position [826, 0]
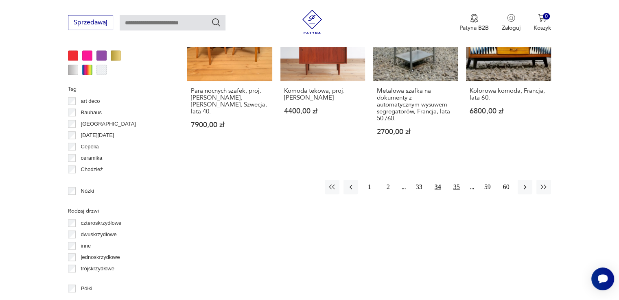
click at [455, 180] on button "35" at bounding box center [456, 187] width 15 height 15
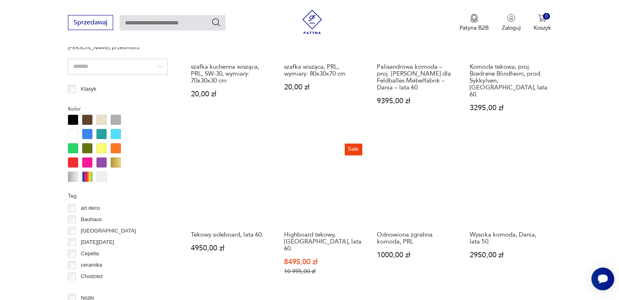
scroll to position [786, 0]
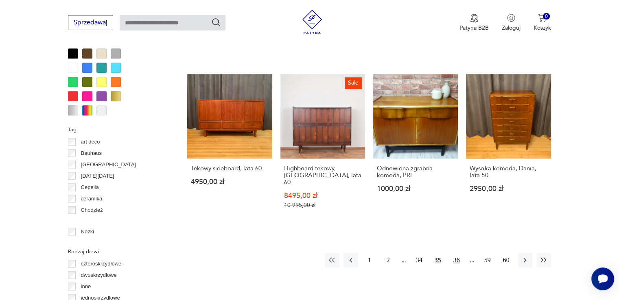
click at [455, 253] on button "36" at bounding box center [456, 260] width 15 height 15
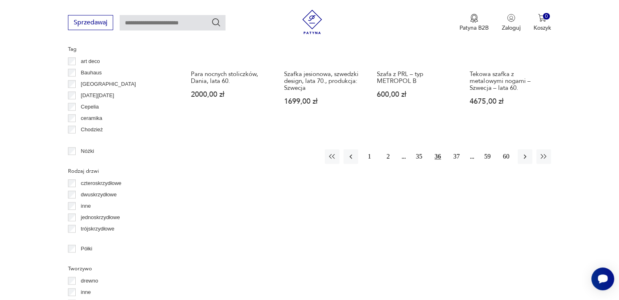
scroll to position [867, 0]
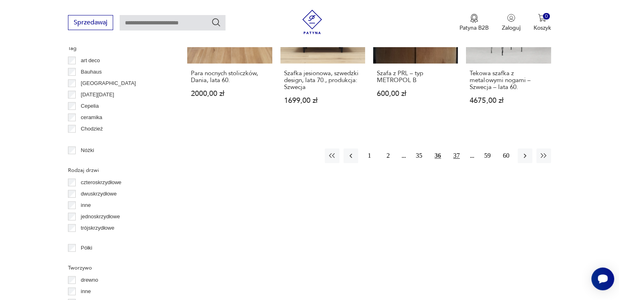
click at [456, 149] on button "37" at bounding box center [456, 156] width 15 height 15
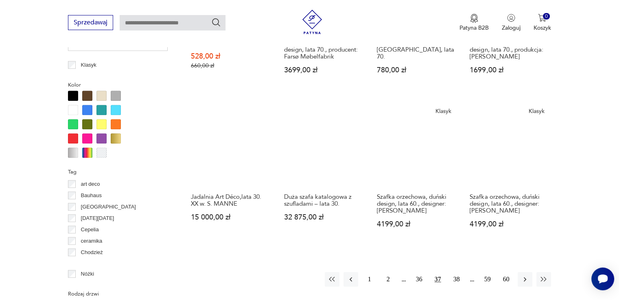
scroll to position [867, 0]
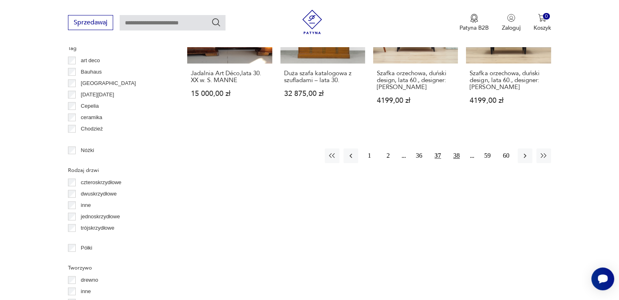
click at [457, 149] on button "38" at bounding box center [456, 156] width 15 height 15
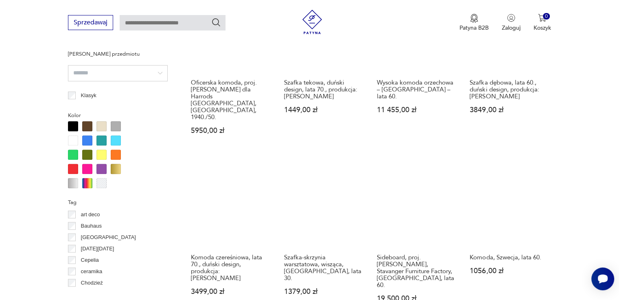
scroll to position [786, 0]
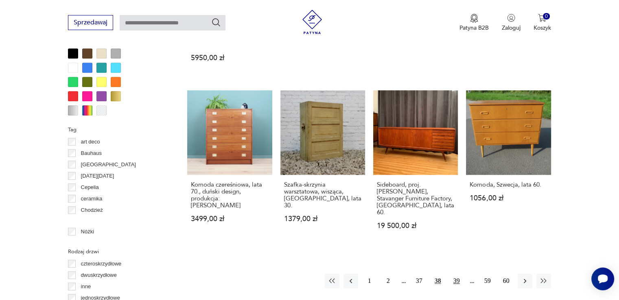
click at [458, 274] on button "39" at bounding box center [456, 281] width 15 height 15
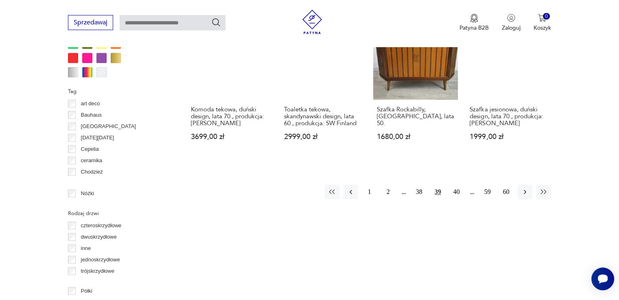
scroll to position [826, 0]
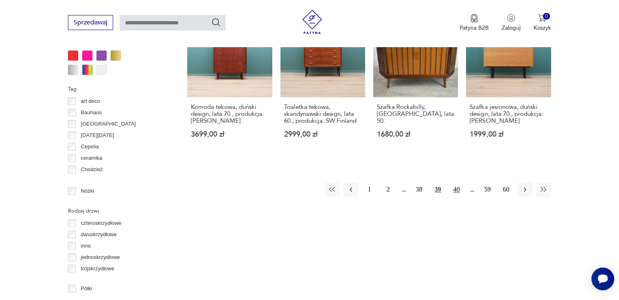
click at [455, 182] on button "40" at bounding box center [456, 189] width 15 height 15
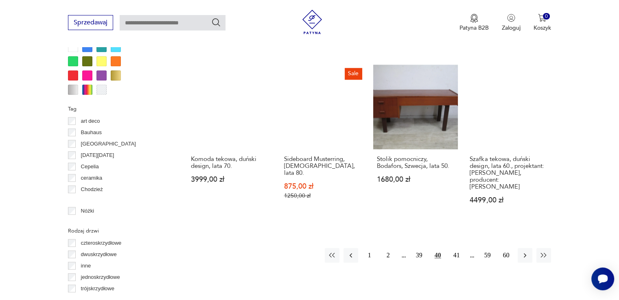
scroll to position [826, 0]
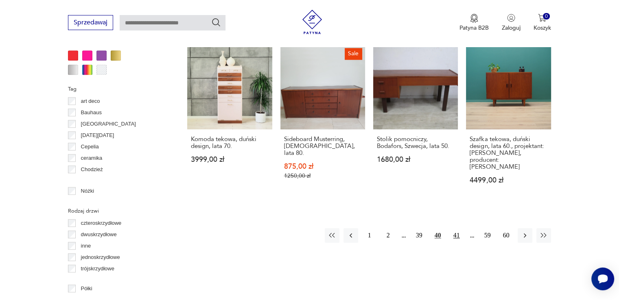
click at [457, 228] on button "41" at bounding box center [456, 235] width 15 height 15
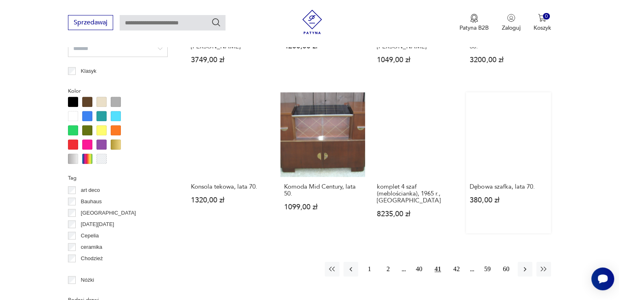
scroll to position [826, 0]
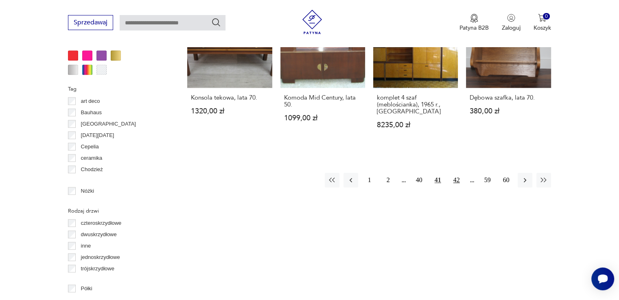
click at [456, 178] on button "42" at bounding box center [456, 180] width 15 height 15
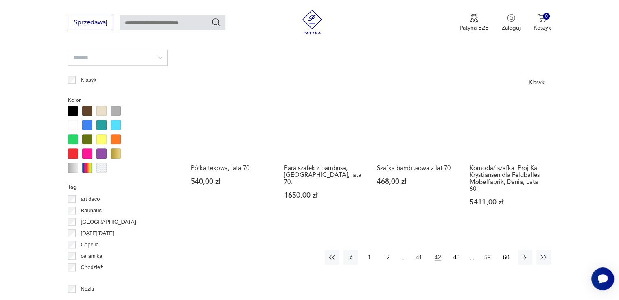
scroll to position [786, 0]
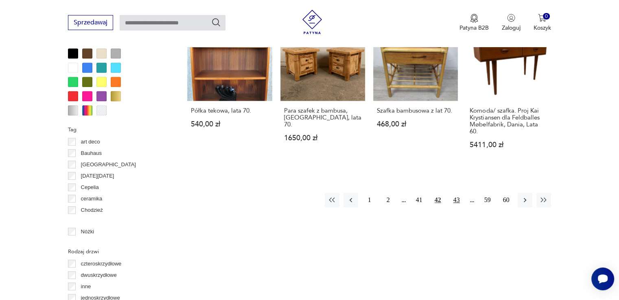
click at [458, 197] on button "43" at bounding box center [456, 200] width 15 height 15
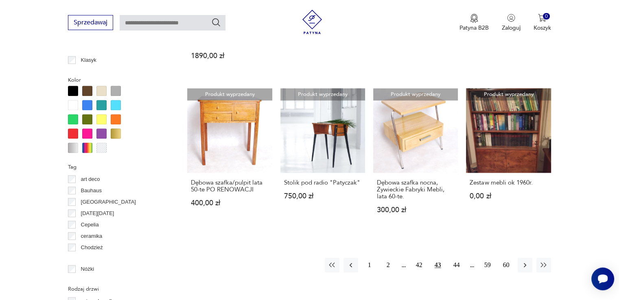
scroll to position [786, 0]
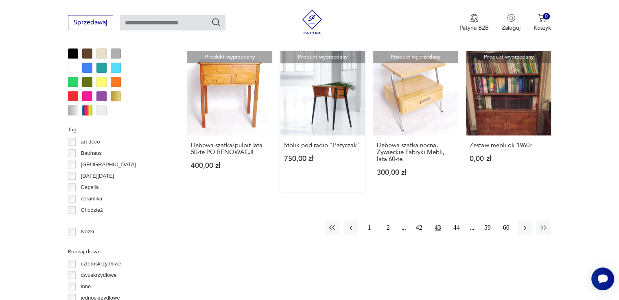
click at [309, 99] on link "Produkt wyprzedany Stolik pod radio "Patyczak" 750,00 zł" at bounding box center [322, 121] width 85 height 141
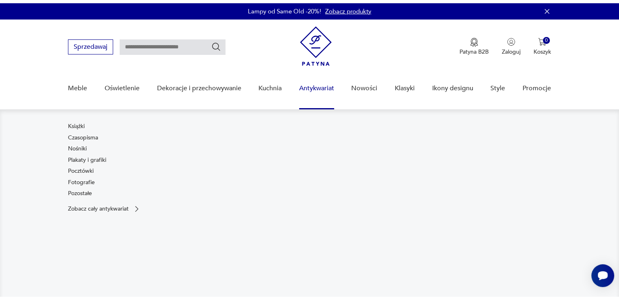
scroll to position [163, 0]
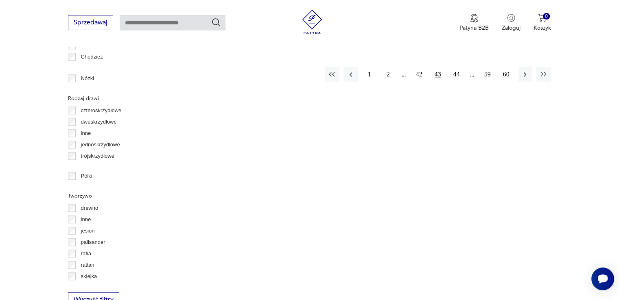
scroll to position [776, 0]
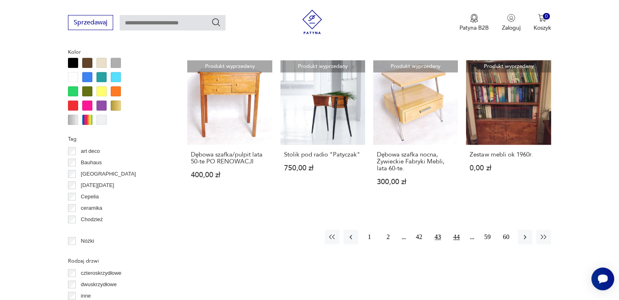
click at [460, 230] on button "44" at bounding box center [456, 237] width 15 height 15
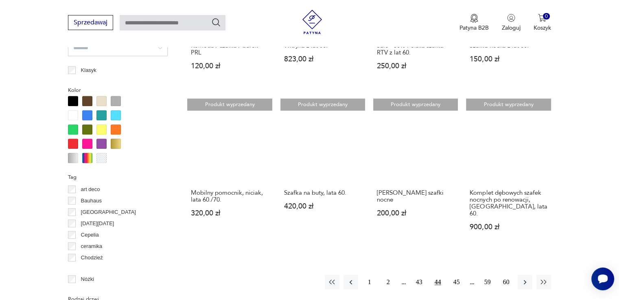
scroll to position [786, 0]
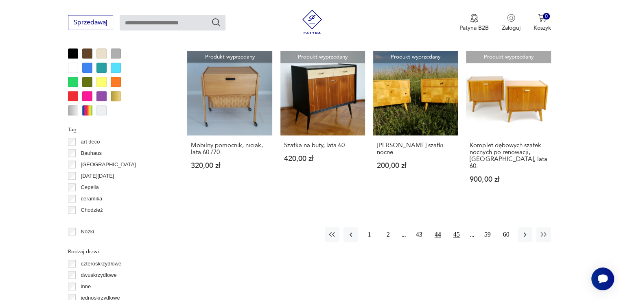
click at [457, 228] on button "45" at bounding box center [456, 235] width 15 height 15
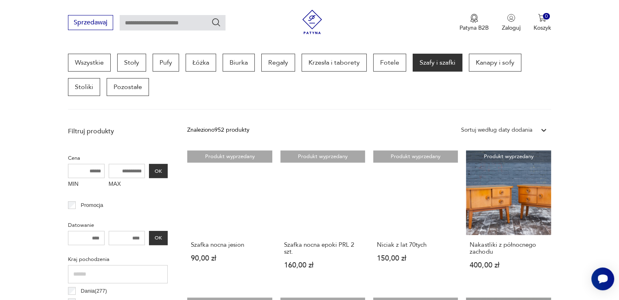
scroll to position [379, 0]
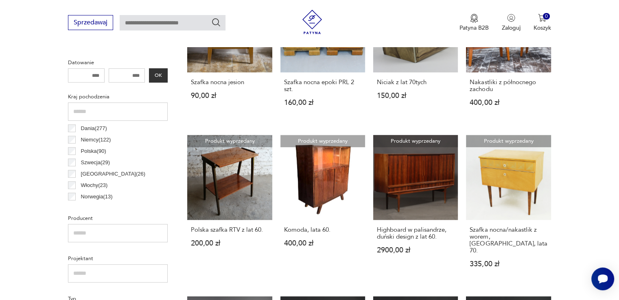
click at [261, 164] on link "Produkt wyprzedany Polska szafka RTV z lat 60. 200,00 zł" at bounding box center [229, 209] width 85 height 148
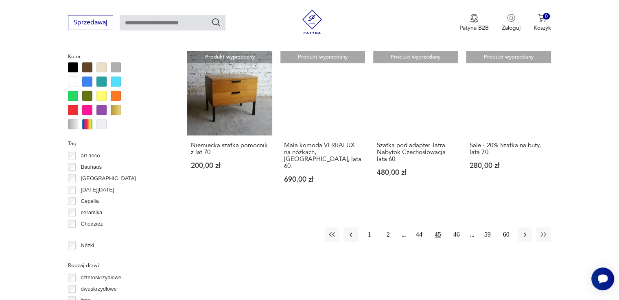
scroll to position [786, 0]
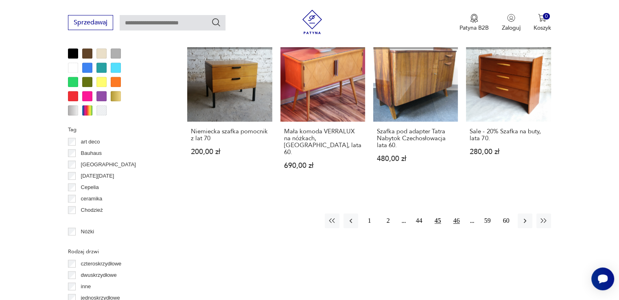
click at [456, 214] on button "46" at bounding box center [456, 221] width 15 height 15
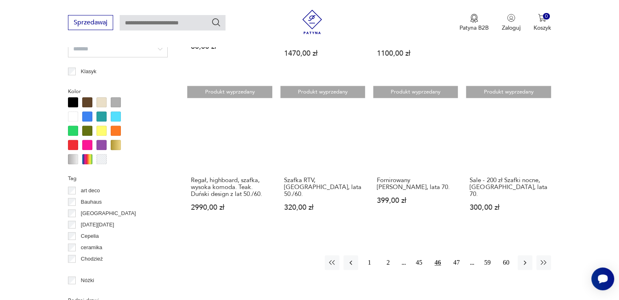
scroll to position [786, 0]
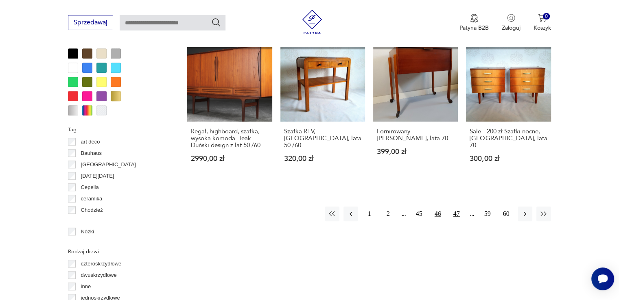
click at [458, 207] on button "47" at bounding box center [456, 214] width 15 height 15
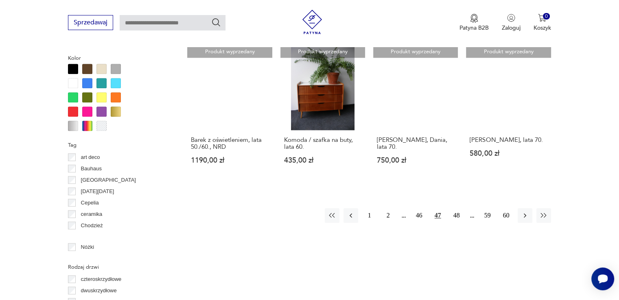
scroll to position [786, 0]
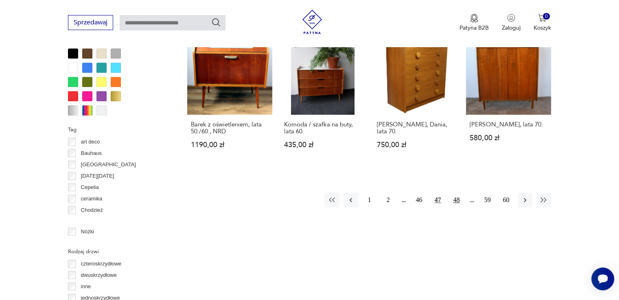
click at [454, 198] on button "48" at bounding box center [456, 200] width 15 height 15
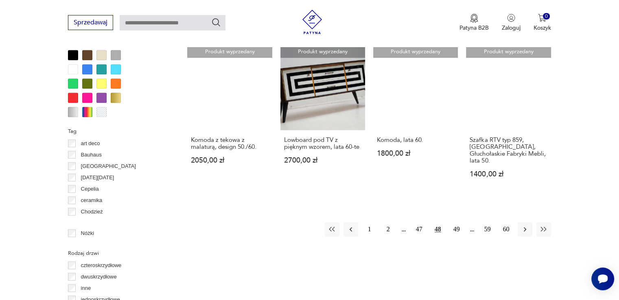
scroll to position [786, 0]
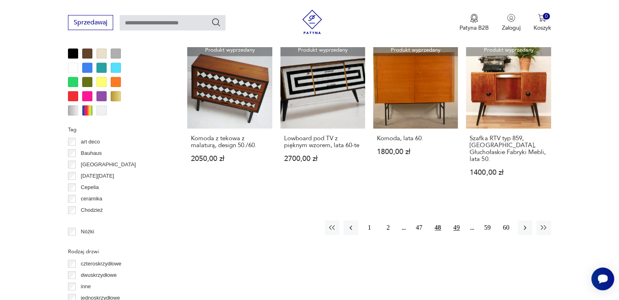
click at [456, 221] on button "49" at bounding box center [456, 228] width 15 height 15
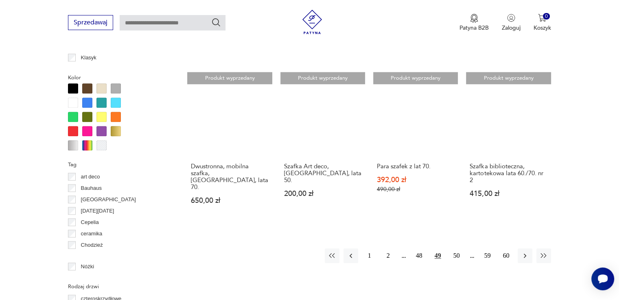
scroll to position [826, 0]
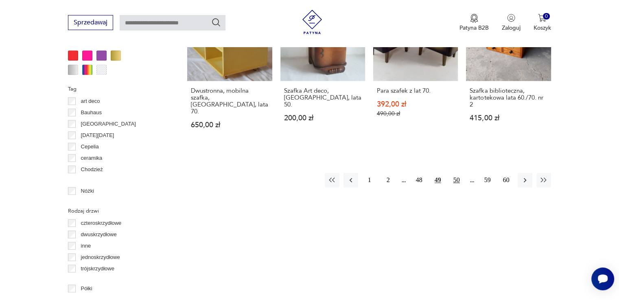
click at [458, 173] on button "50" at bounding box center [456, 180] width 15 height 15
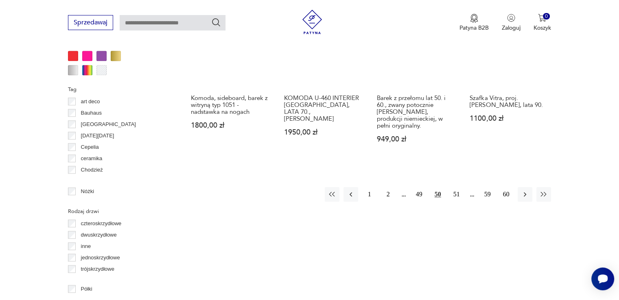
scroll to position [826, 0]
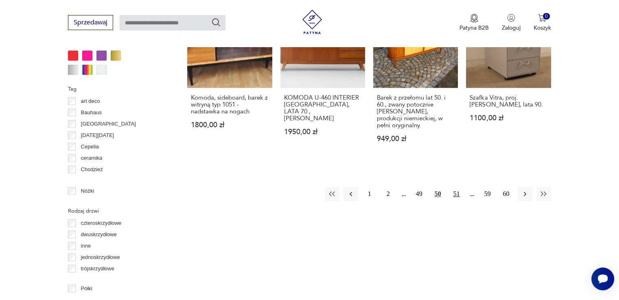
click at [453, 187] on button "51" at bounding box center [456, 194] width 15 height 15
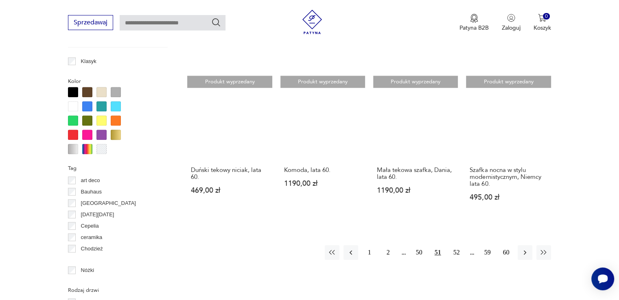
scroll to position [786, 0]
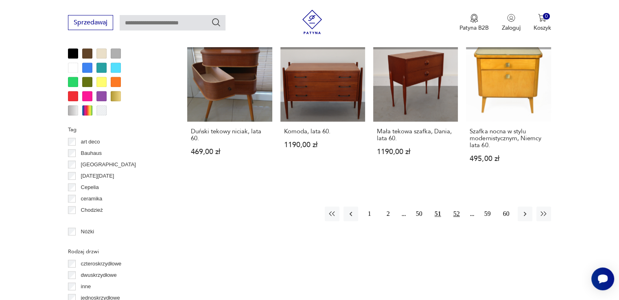
click at [460, 207] on button "52" at bounding box center [456, 214] width 15 height 15
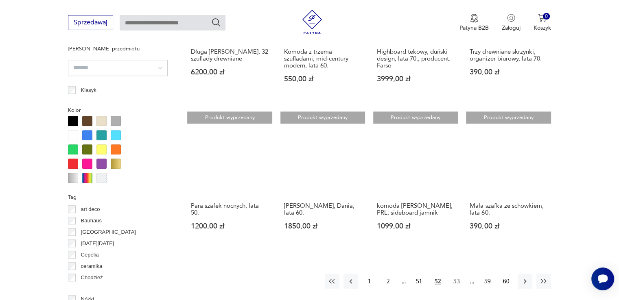
scroll to position [704, 0]
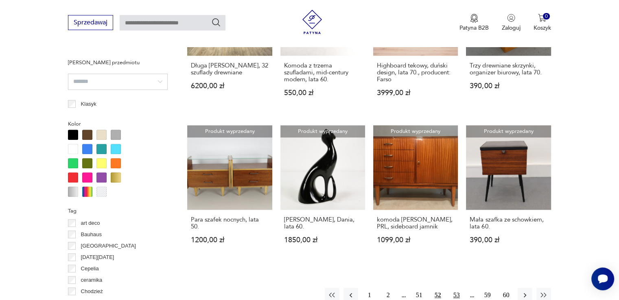
click at [457, 288] on button "53" at bounding box center [456, 295] width 15 height 15
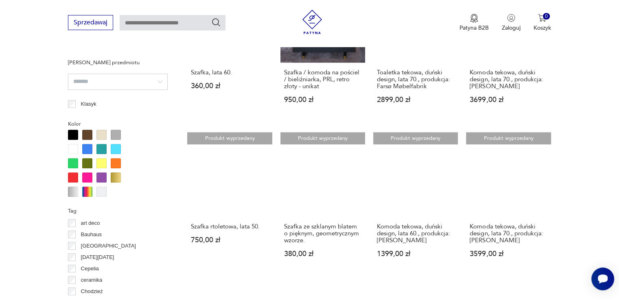
scroll to position [786, 0]
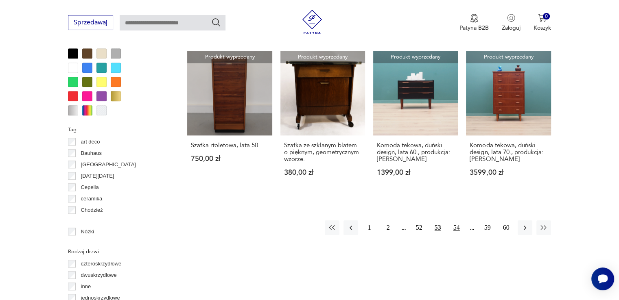
click at [455, 225] on button "54" at bounding box center [456, 228] width 15 height 15
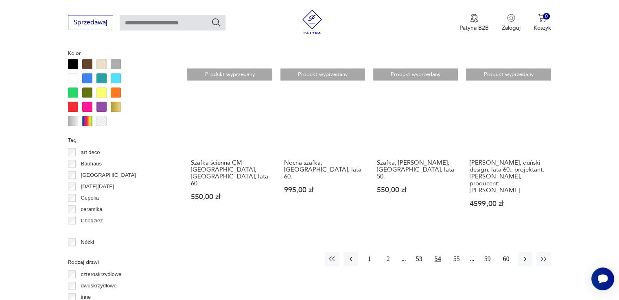
scroll to position [786, 0]
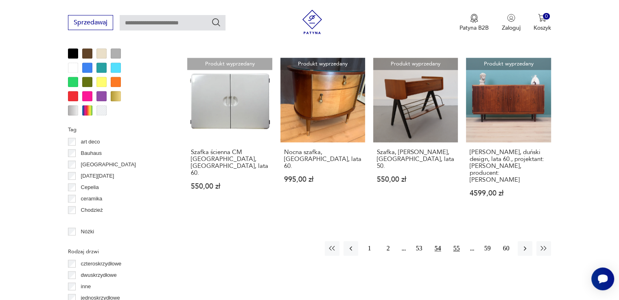
click at [455, 241] on button "55" at bounding box center [456, 248] width 15 height 15
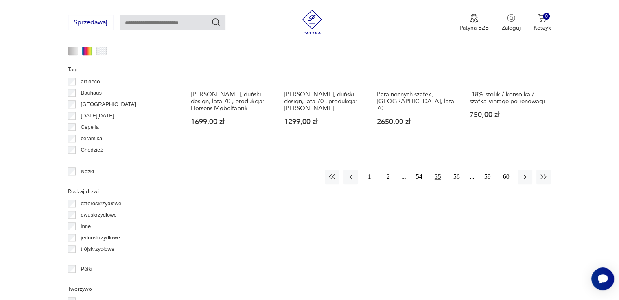
scroll to position [867, 0]
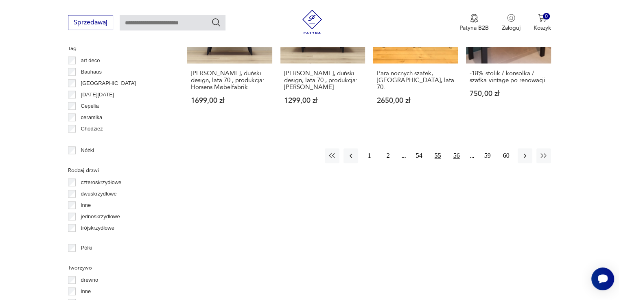
click at [456, 149] on button "56" at bounding box center [456, 156] width 15 height 15
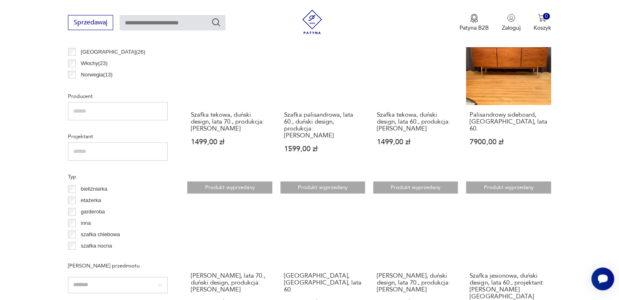
scroll to position [664, 0]
